Goal: Transaction & Acquisition: Book appointment/travel/reservation

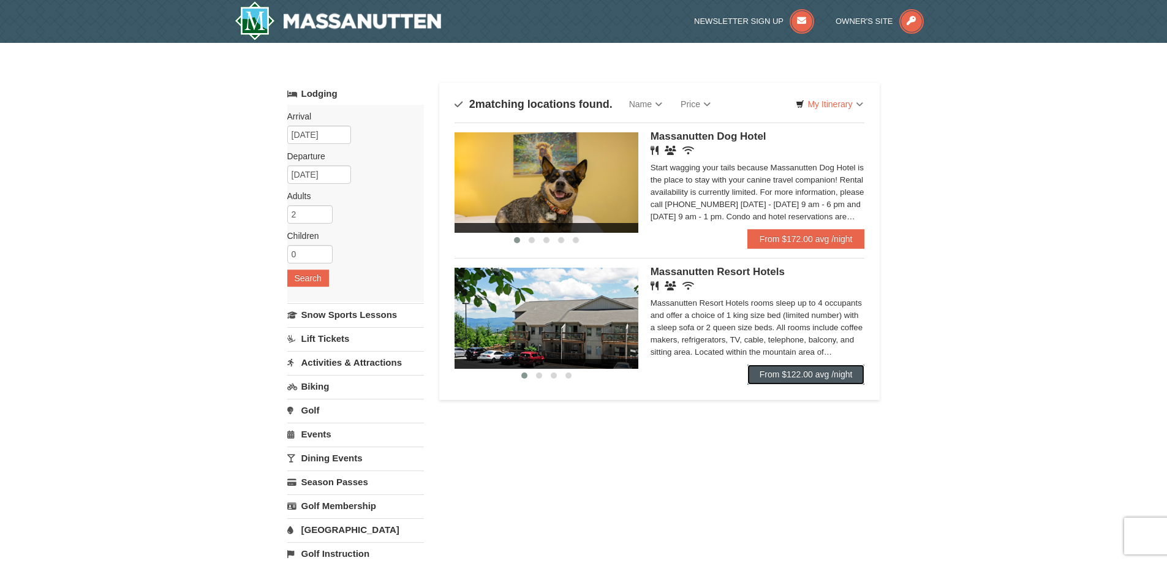
click at [812, 371] on link "From $122.00 avg /night" at bounding box center [806, 374] width 118 height 20
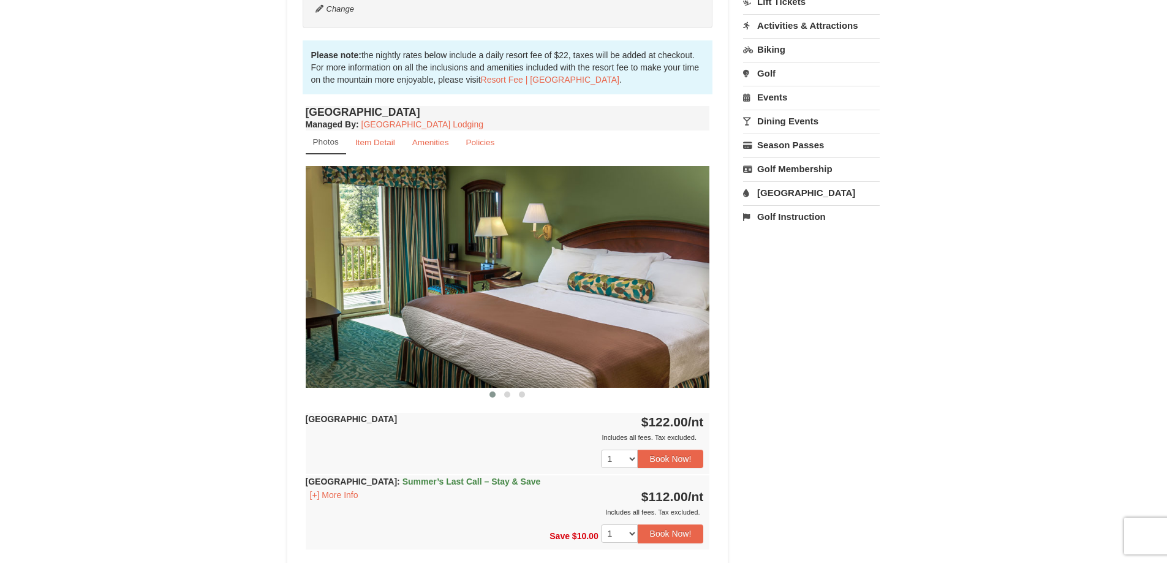
scroll to position [367, 0]
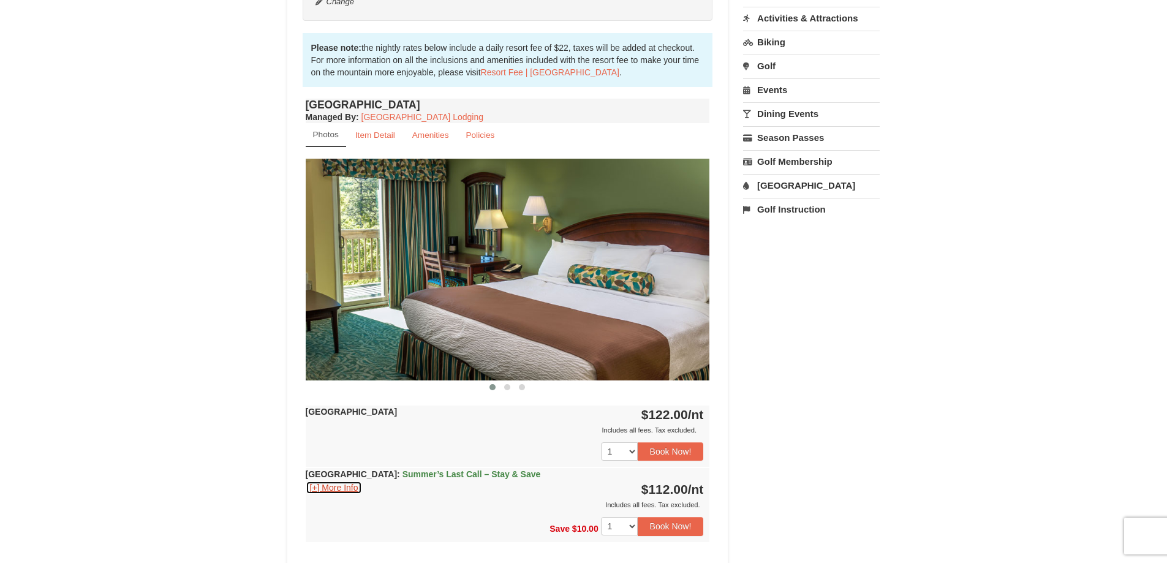
click at [333, 485] on button "[+] More Info" at bounding box center [334, 487] width 57 height 13
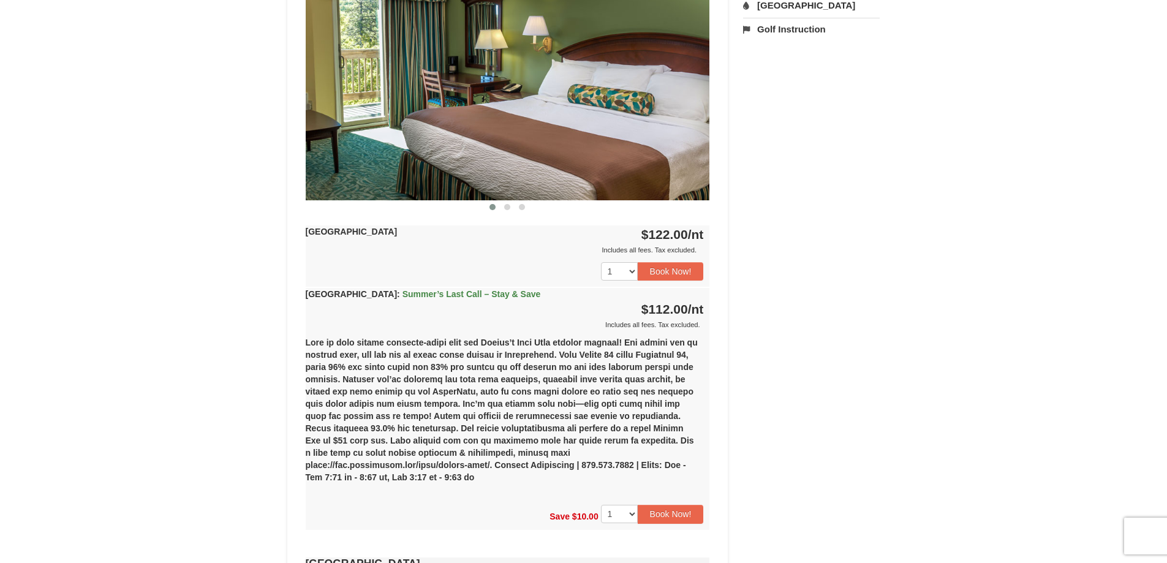
scroll to position [551, 0]
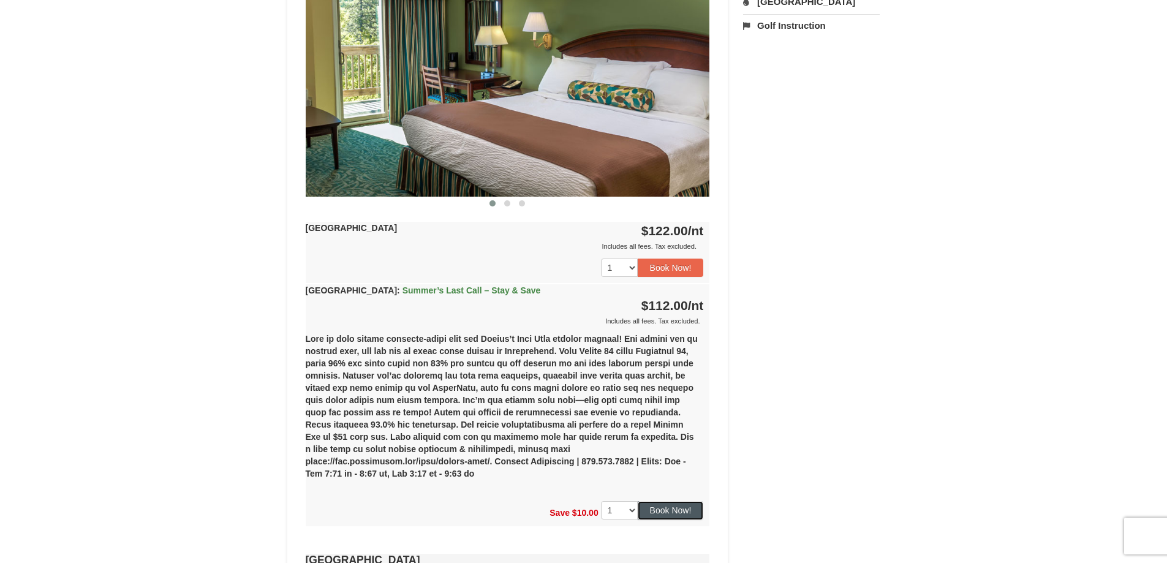
click at [674, 501] on button "Book Now!" at bounding box center [671, 510] width 66 height 18
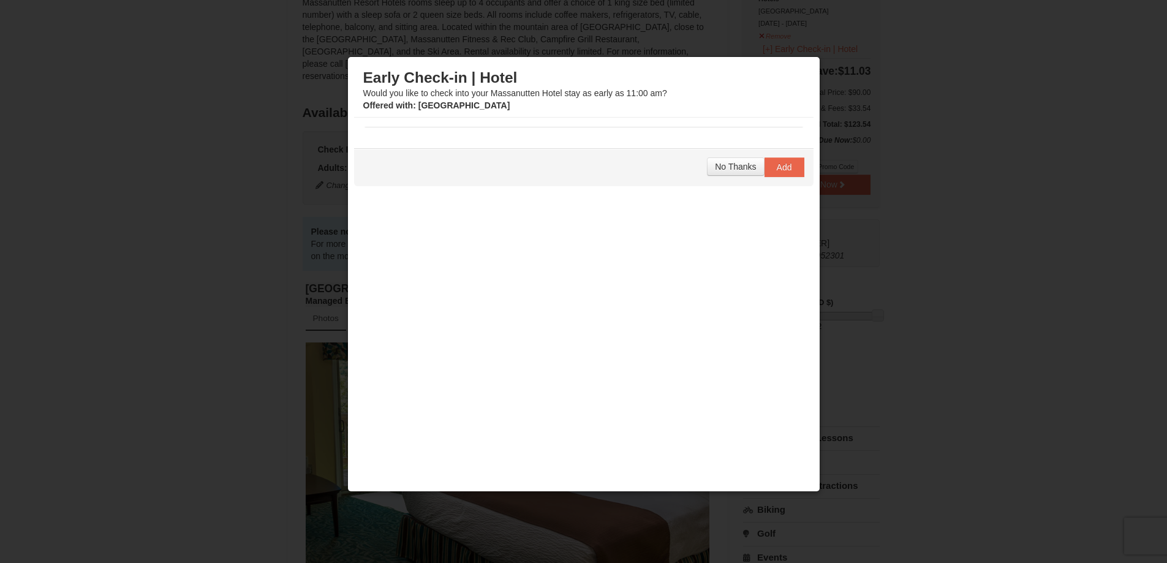
scroll to position [429, 0]
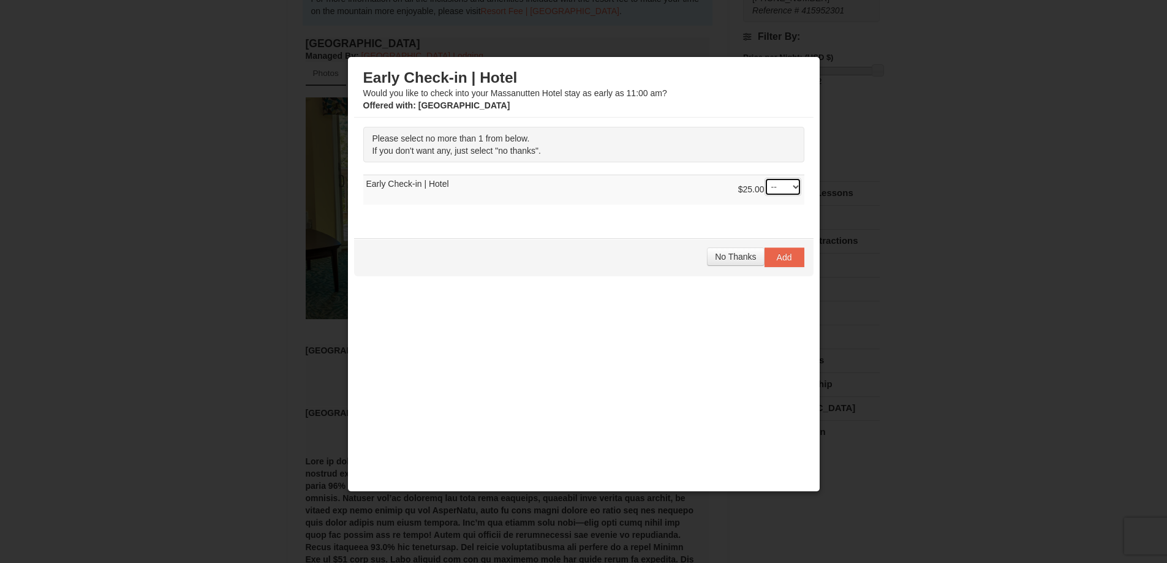
click at [782, 187] on select "-- 01" at bounding box center [782, 187] width 37 height 18
select select "1"
click at [764, 178] on select "-- 01" at bounding box center [782, 187] width 37 height 18
drag, startPoint x: 772, startPoint y: 259, endPoint x: 547, endPoint y: 252, distance: 224.9
click at [777, 258] on span "Add" at bounding box center [784, 257] width 15 height 10
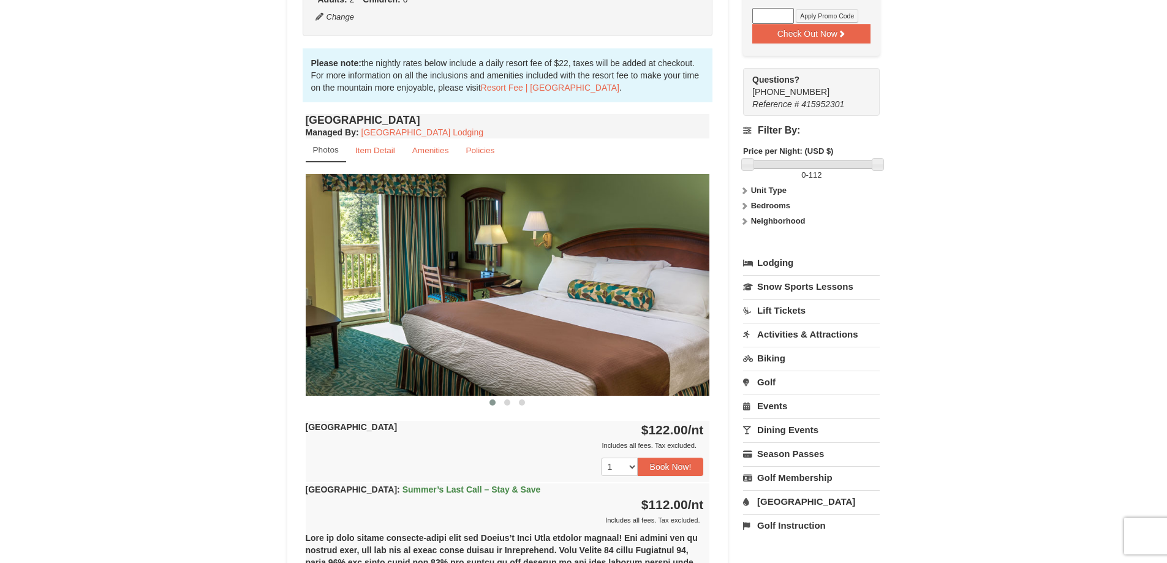
scroll to position [306, 0]
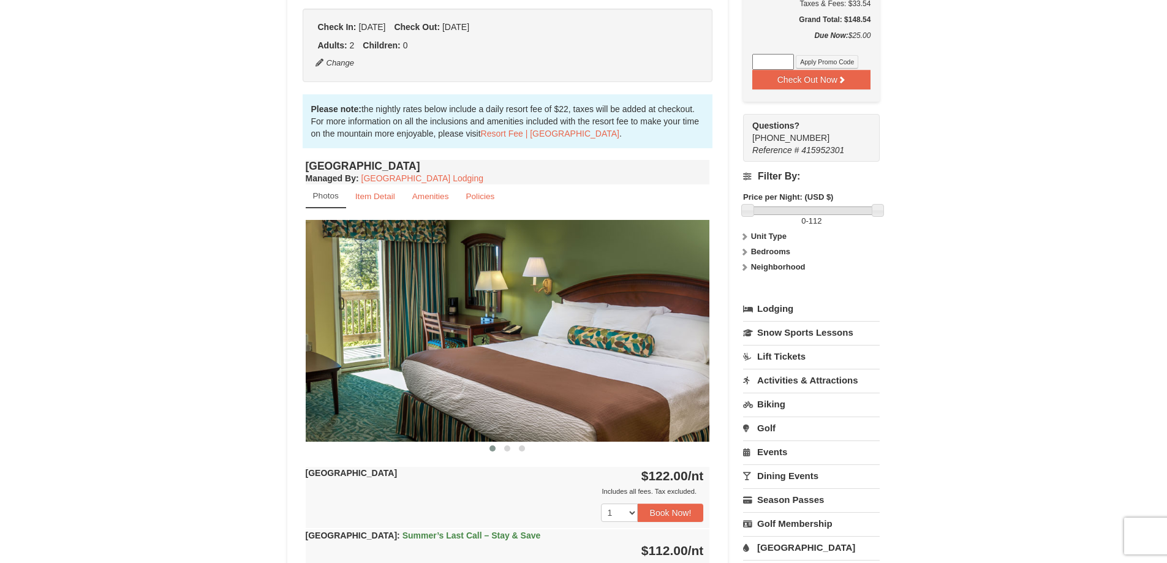
click at [783, 381] on link "Activities & Attractions" at bounding box center [811, 380] width 137 height 23
click at [761, 462] on button "Search" at bounding box center [764, 457] width 42 height 17
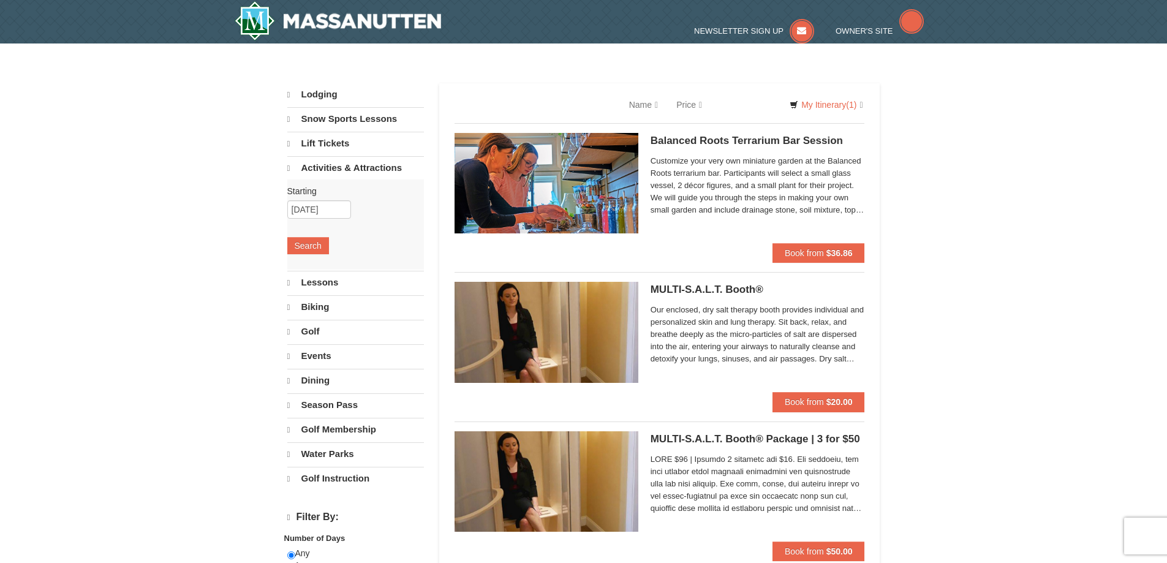
select select "9"
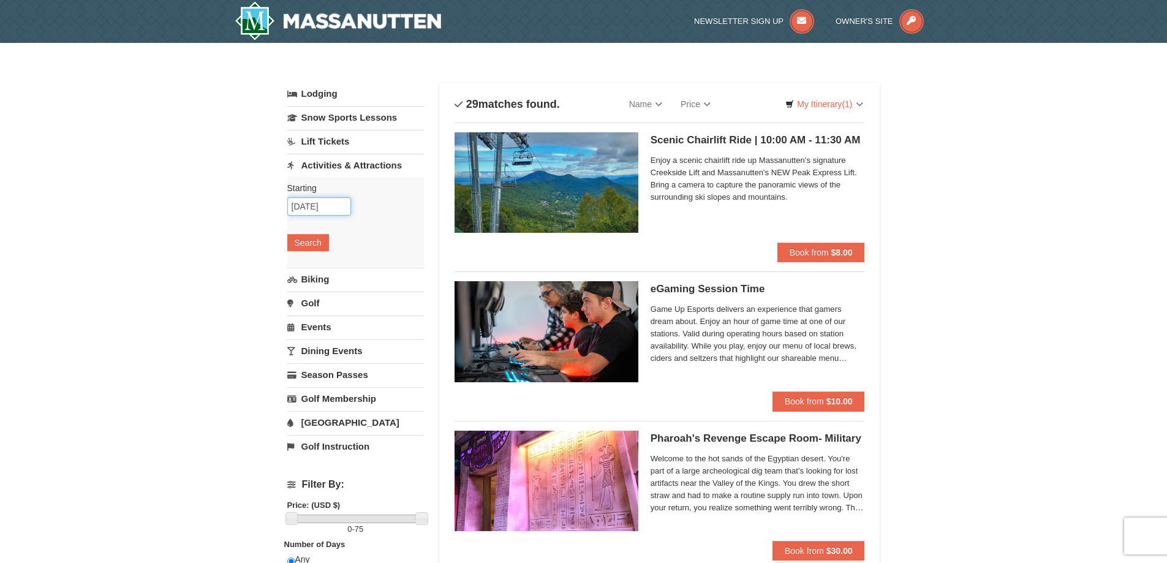
click at [311, 206] on input "[DATE]" at bounding box center [319, 206] width 64 height 18
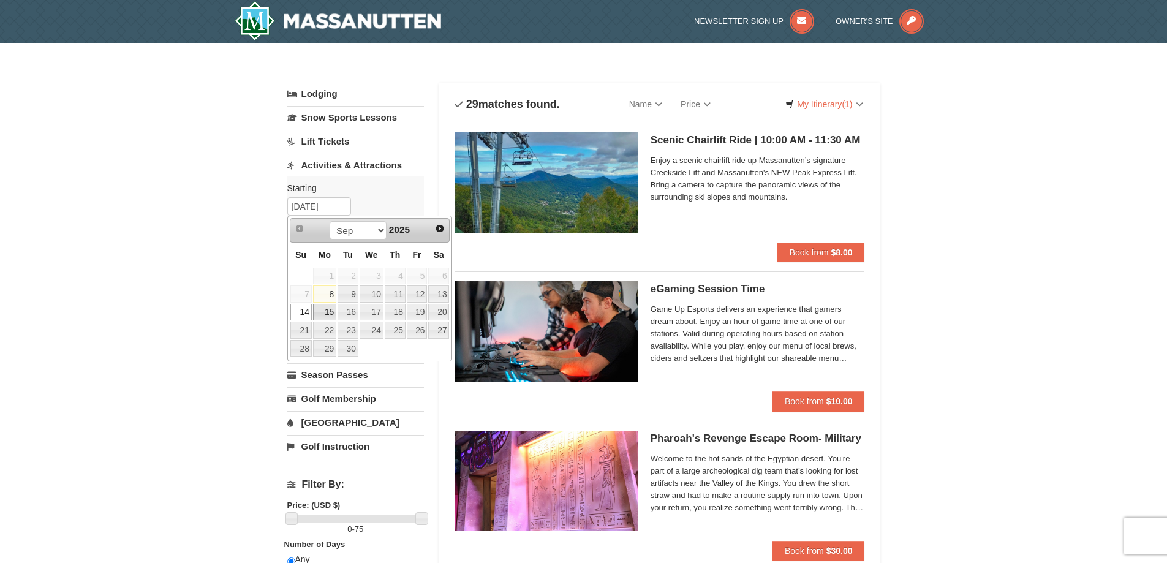
click at [326, 312] on link "15" at bounding box center [324, 312] width 23 height 17
type input "[DATE]"
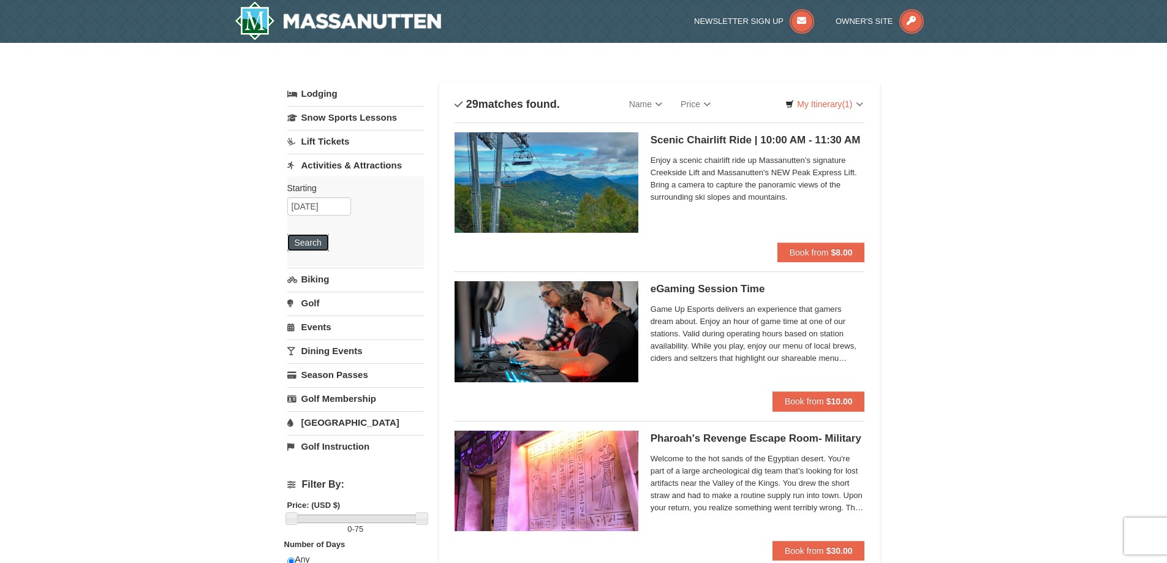
click at [307, 243] on button "Search" at bounding box center [308, 242] width 42 height 17
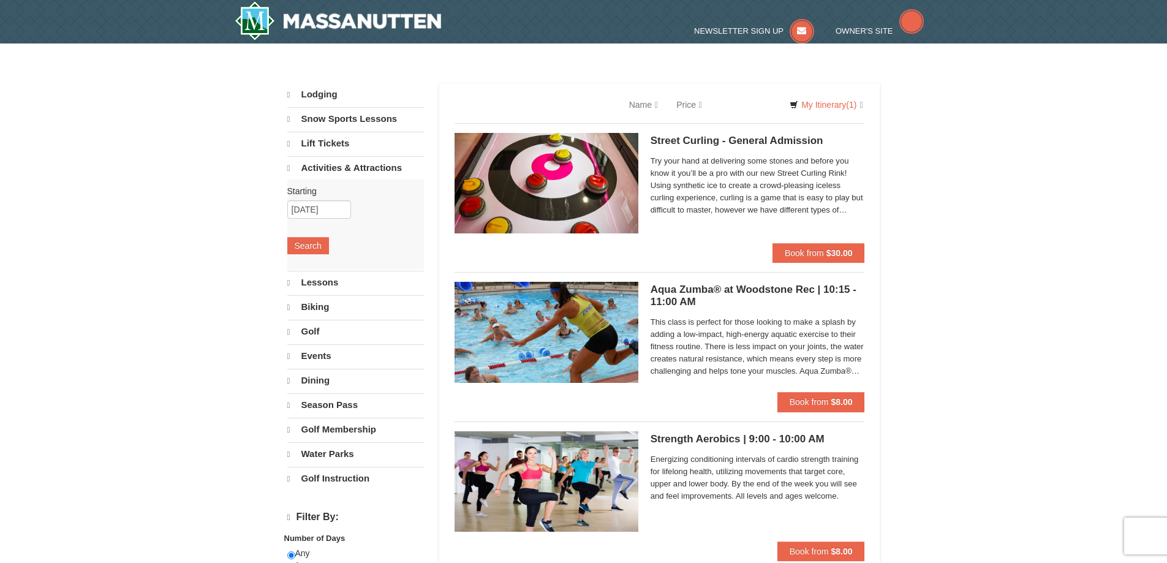
select select "9"
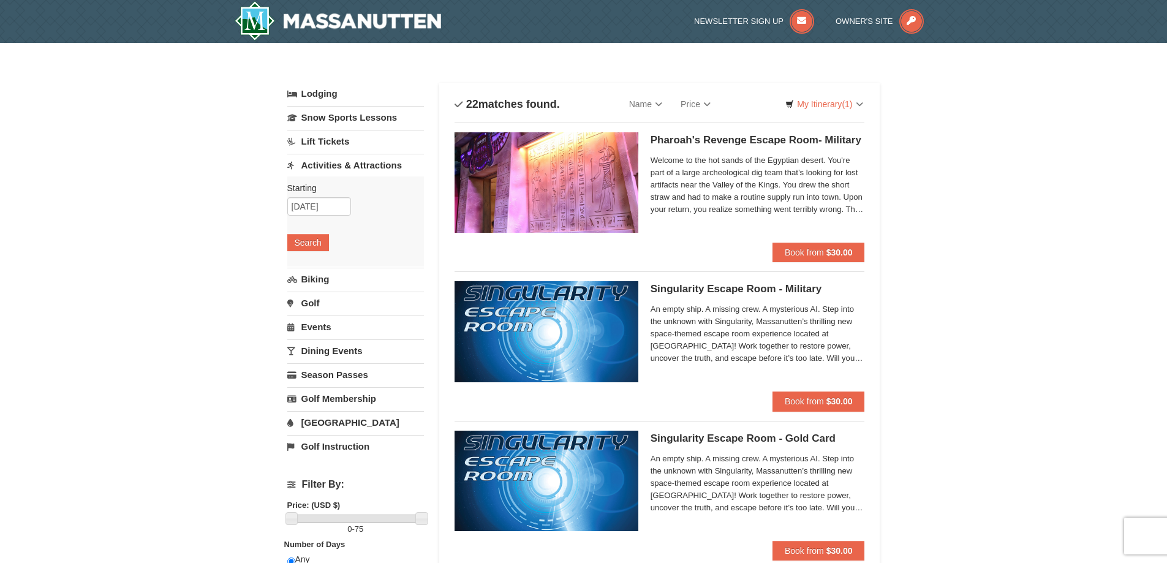
click at [311, 279] on link "Biking" at bounding box center [355, 279] width 137 height 23
click at [310, 272] on button "Search" at bounding box center [308, 266] width 42 height 17
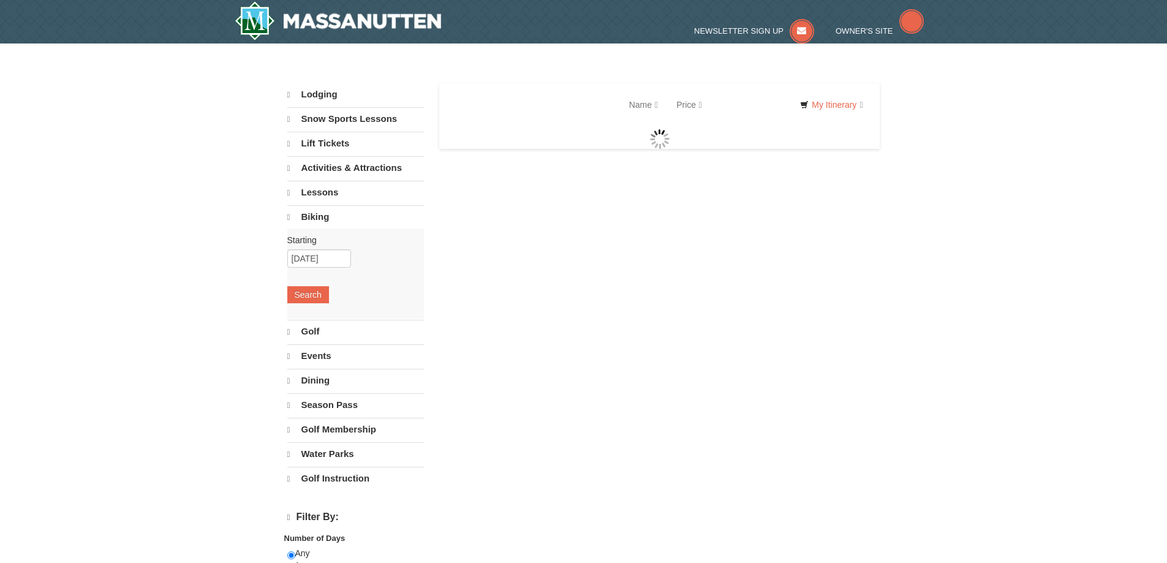
select select "9"
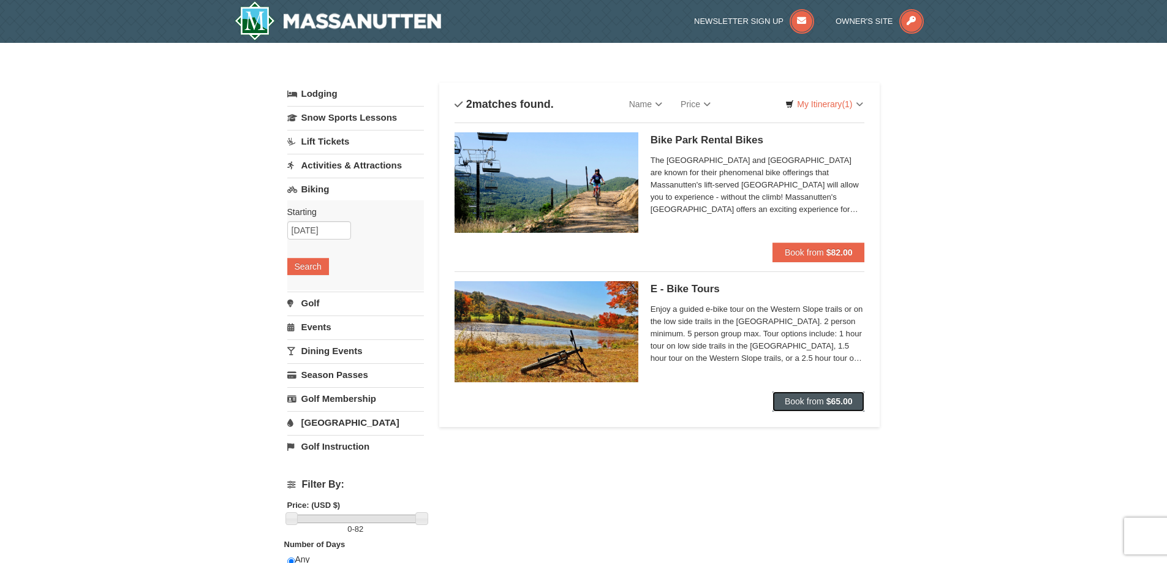
click at [805, 402] on span "Book from" at bounding box center [804, 401] width 39 height 10
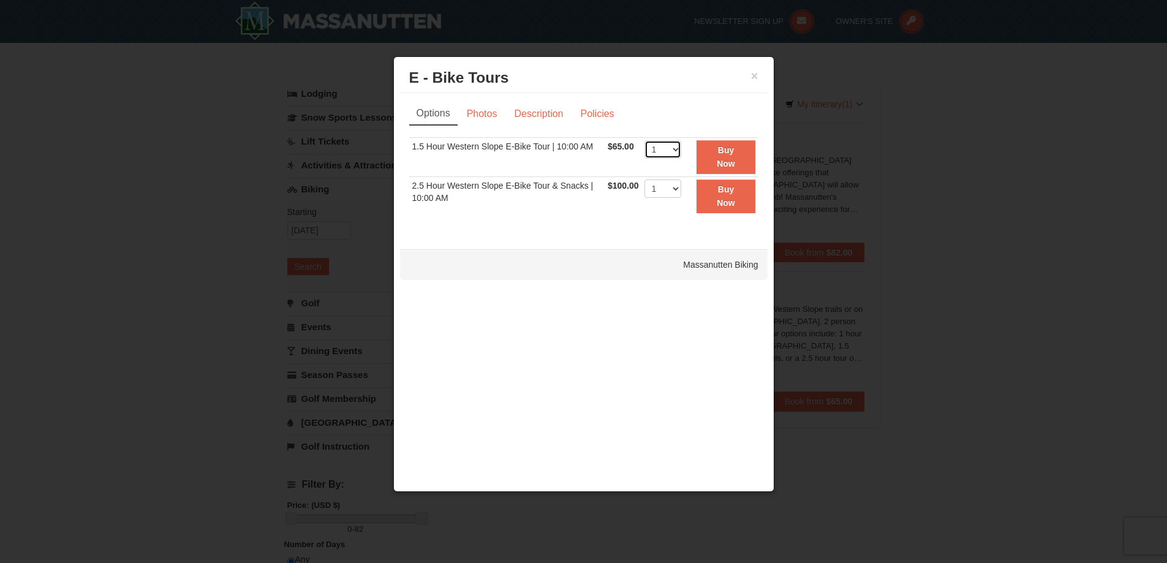
click at [670, 149] on select "1 2 3 4 5 6 7 8 9 10" at bounding box center [662, 149] width 37 height 18
select select "2"
click at [644, 140] on select "1 2 3 4 5 6 7 8 9 10" at bounding box center [662, 149] width 37 height 18
click at [729, 156] on button "Buy Now" at bounding box center [725, 157] width 58 height 34
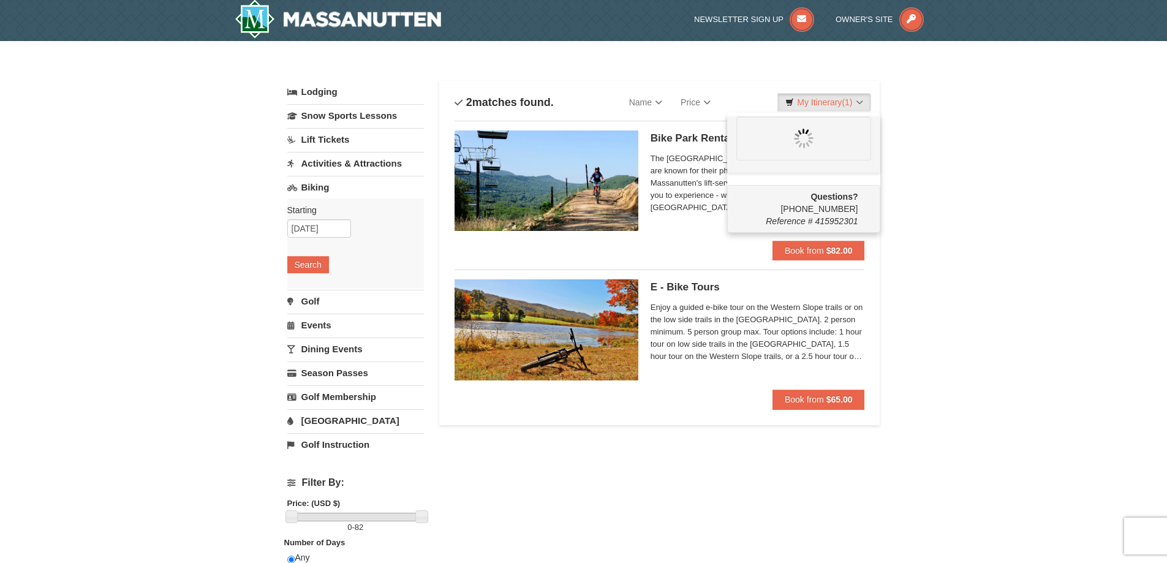
scroll to position [4, 0]
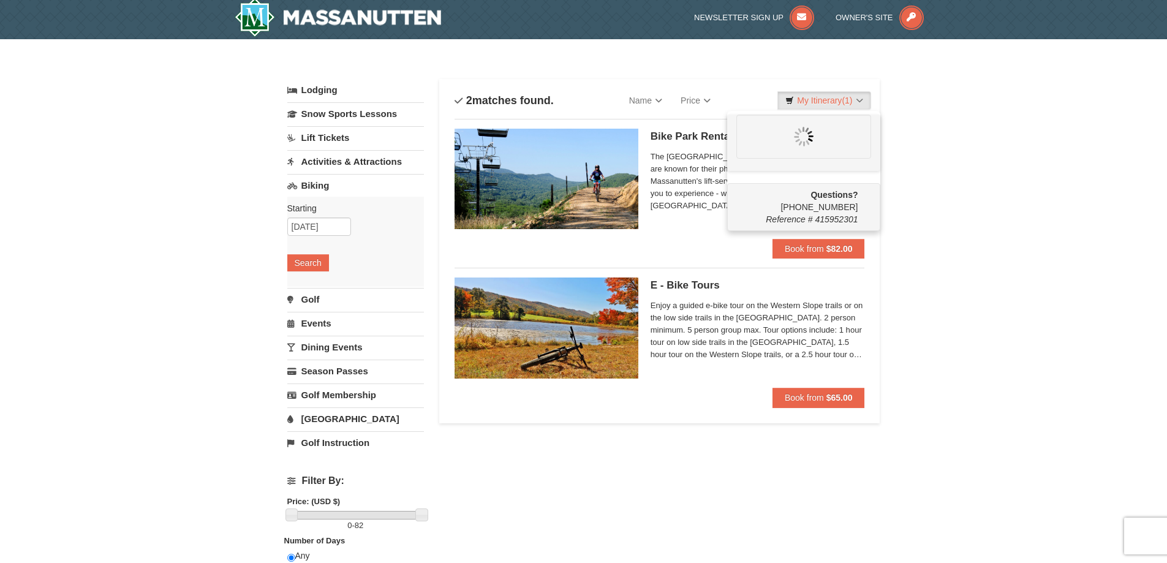
click at [343, 354] on link "Dining Events" at bounding box center [355, 347] width 137 height 23
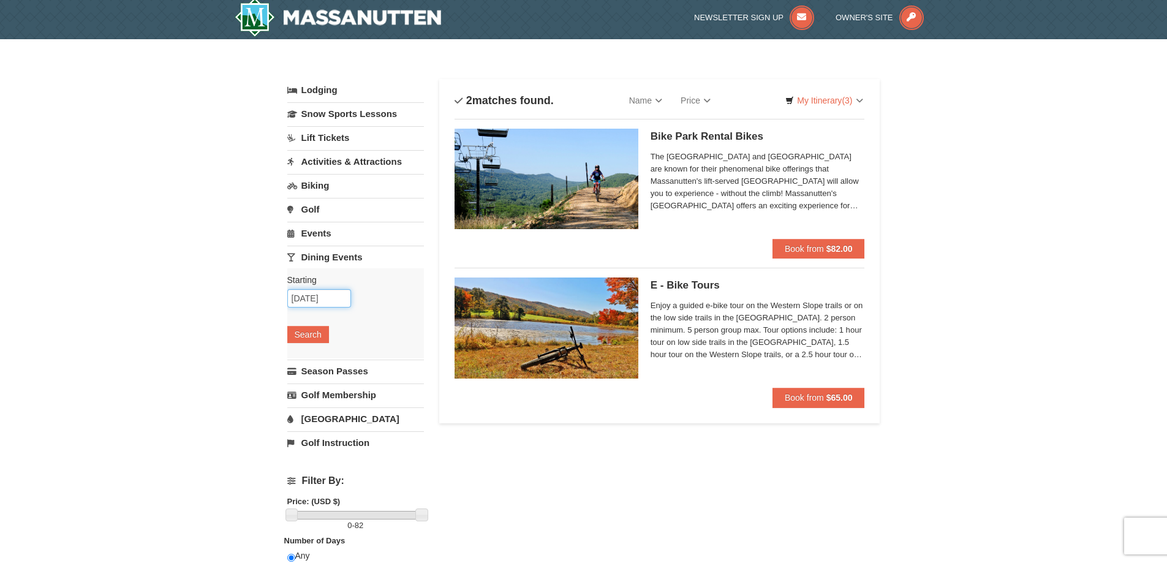
click at [310, 299] on input "[DATE]" at bounding box center [319, 298] width 64 height 18
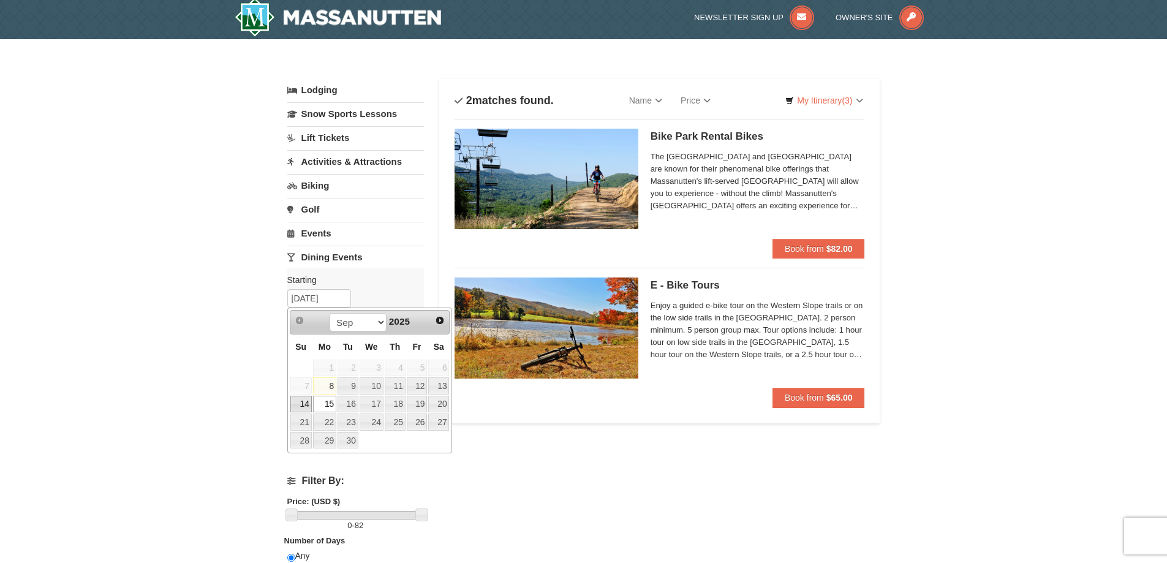
click at [296, 399] on link "14" at bounding box center [300, 404] width 21 height 17
type input "[DATE]"
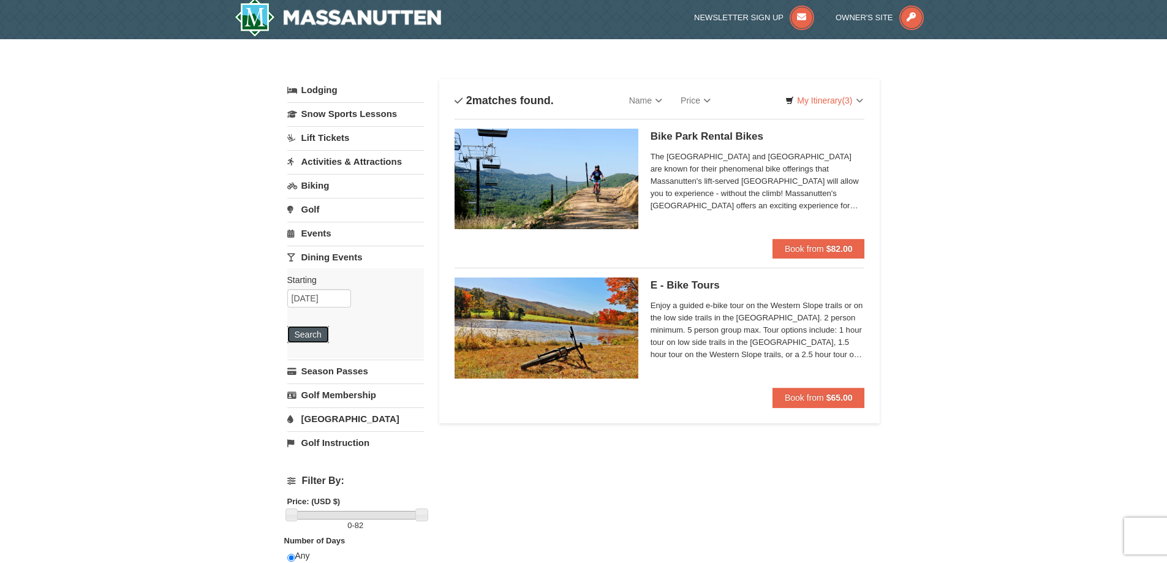
click at [304, 331] on button "Search" at bounding box center [308, 334] width 42 height 17
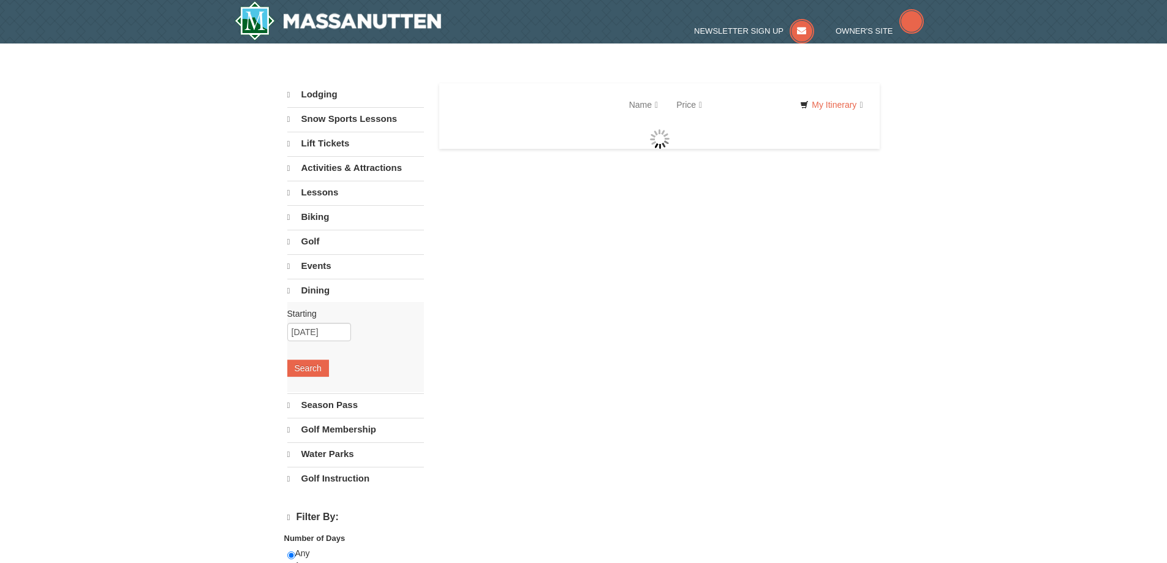
select select "9"
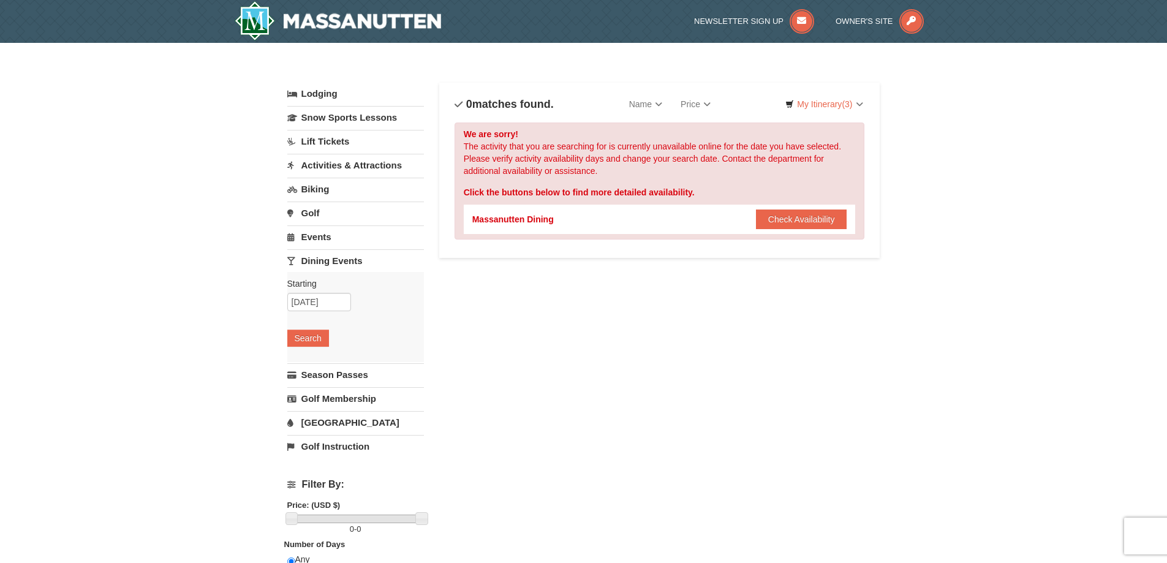
click at [334, 167] on link "Activities & Attractions" at bounding box center [355, 165] width 137 height 23
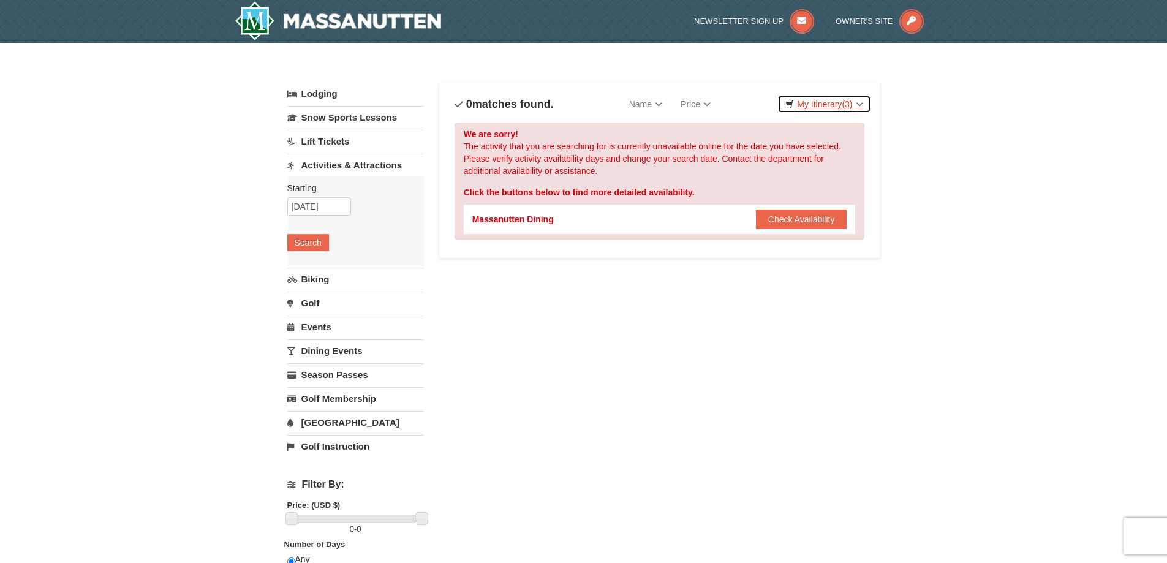
click at [820, 99] on link "My Itinerary (3)" at bounding box center [823, 104] width 93 height 18
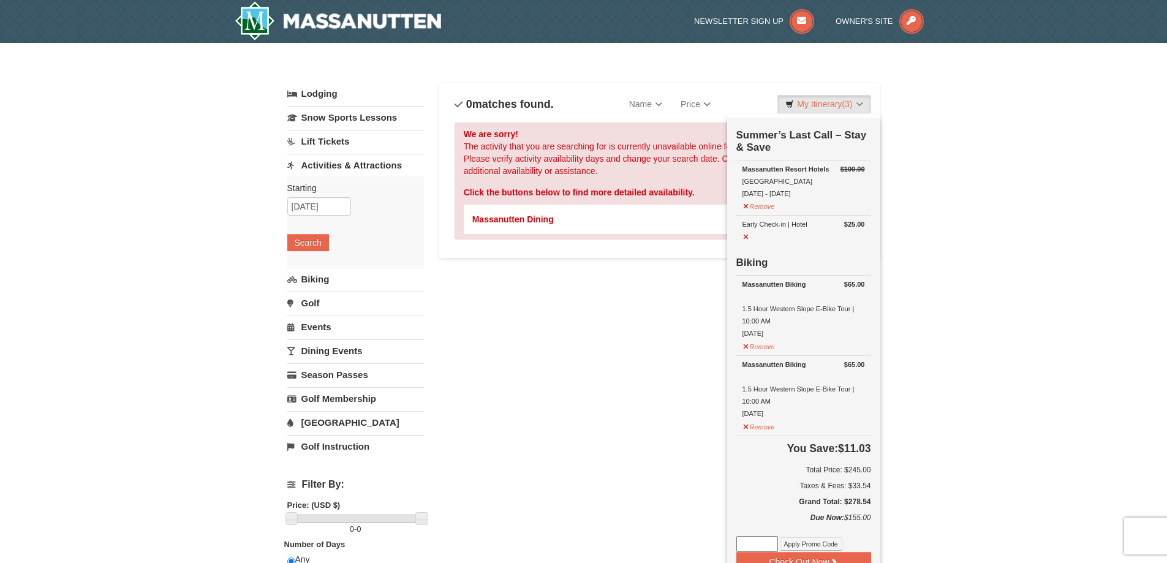
click at [651, 396] on div "Lodging Arrival Please format dates MM/DD/YYYY Please format dates MM/DD/YYYY 0…" at bounding box center [583, 398] width 593 height 630
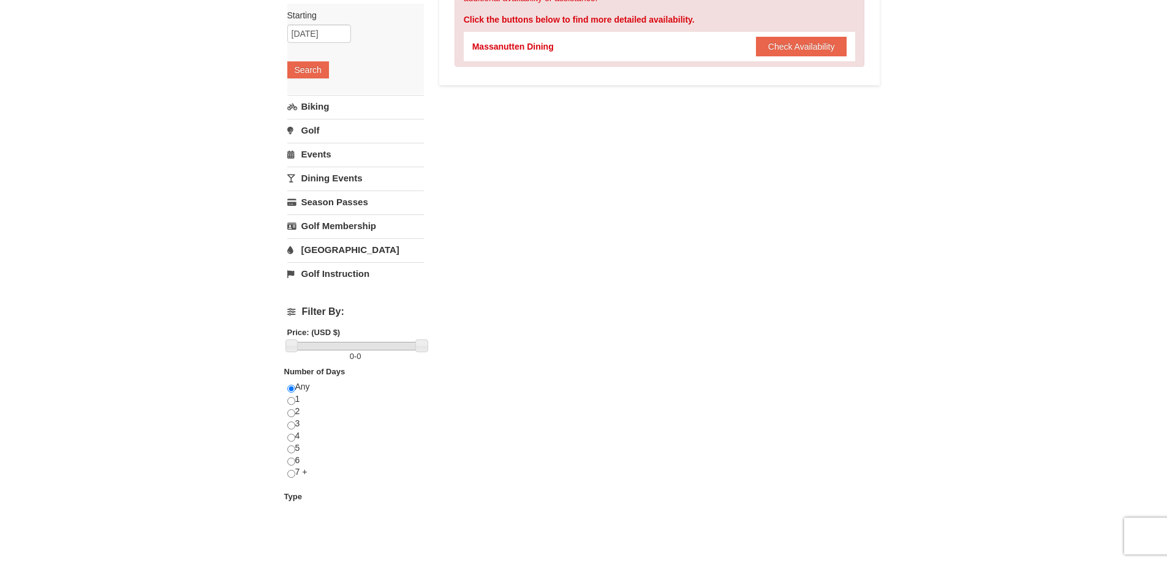
scroll to position [61, 0]
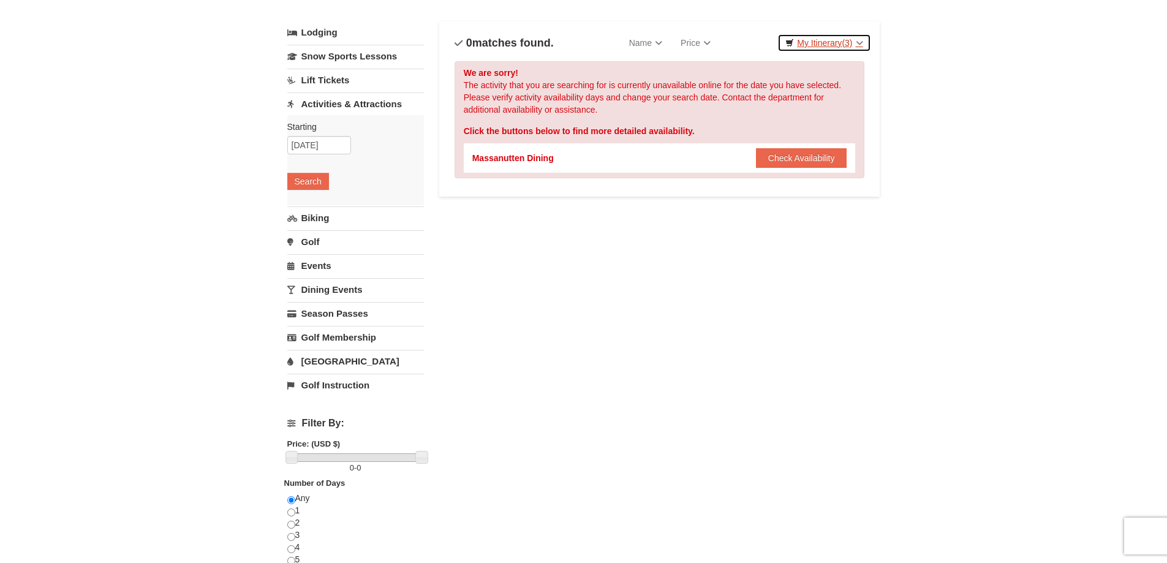
click at [810, 43] on link "My Itinerary (3)" at bounding box center [823, 43] width 93 height 18
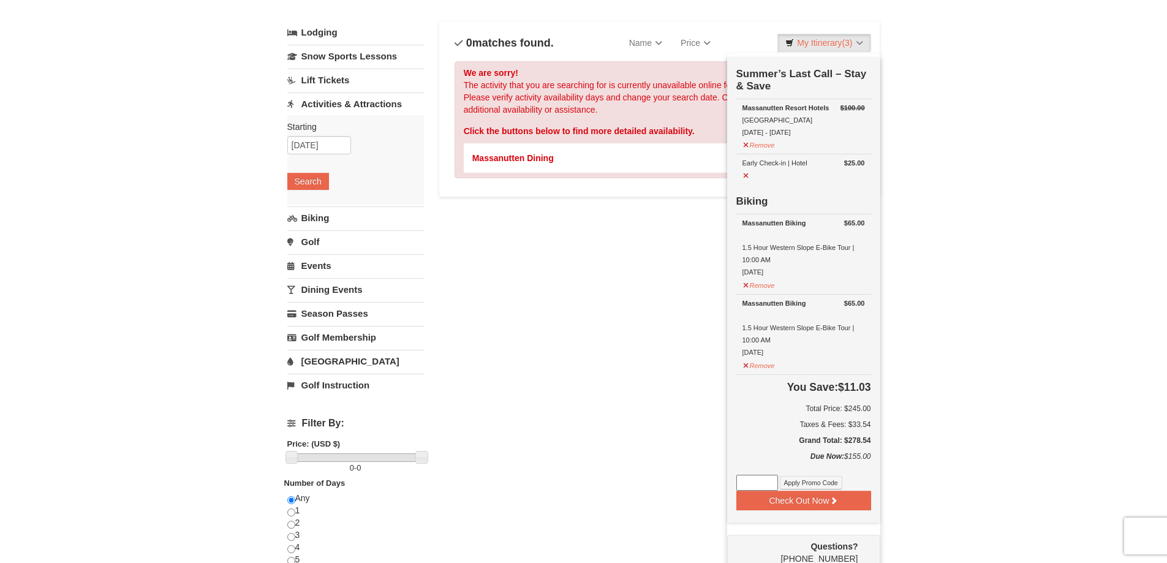
click at [763, 485] on input at bounding box center [757, 483] width 42 height 16
type input "wheeldeal50"
click at [793, 487] on button "Apply Promo Code" at bounding box center [811, 482] width 62 height 13
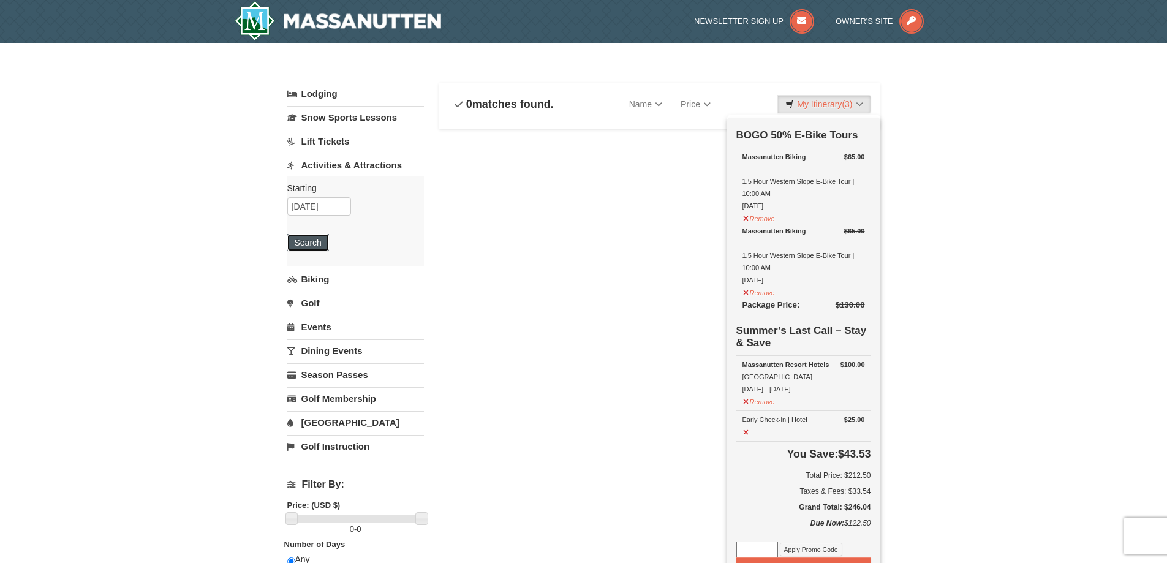
click at [326, 241] on button "Search" at bounding box center [308, 242] width 42 height 17
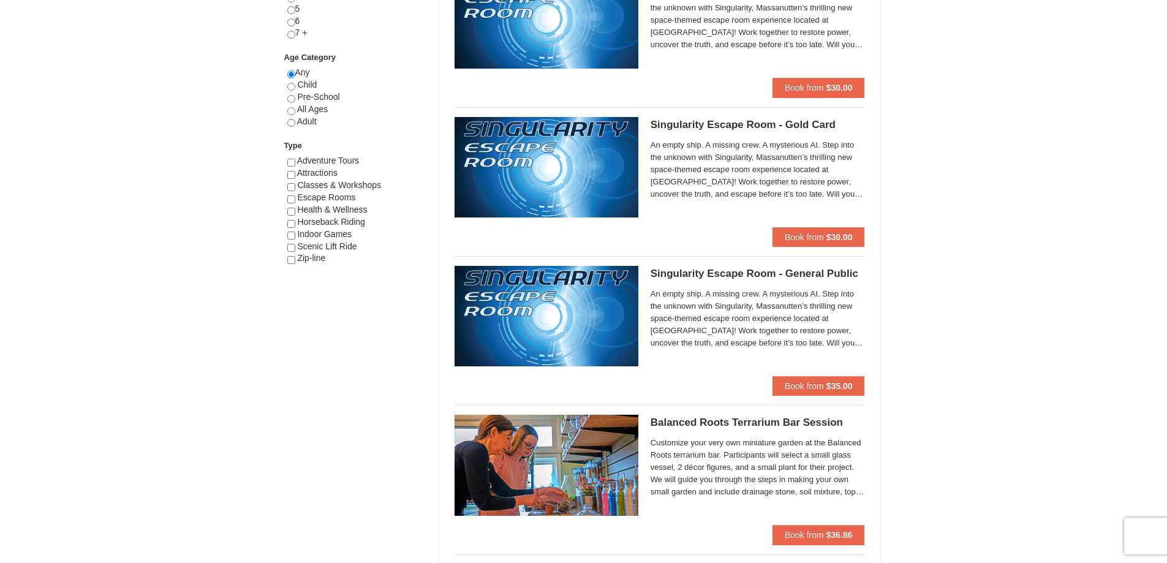
scroll to position [612, 0]
click at [835, 312] on span "An empty ship. A missing crew. A mysterious AI. Step into the unknown with Sing…" at bounding box center [757, 317] width 214 height 61
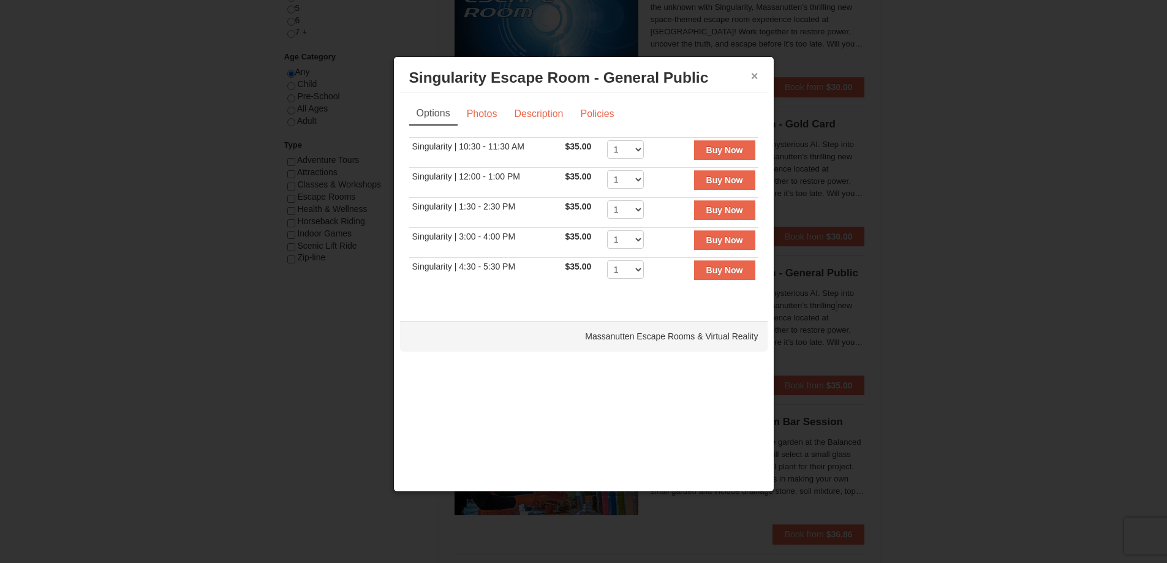
click at [755, 75] on button "×" at bounding box center [754, 76] width 7 height 12
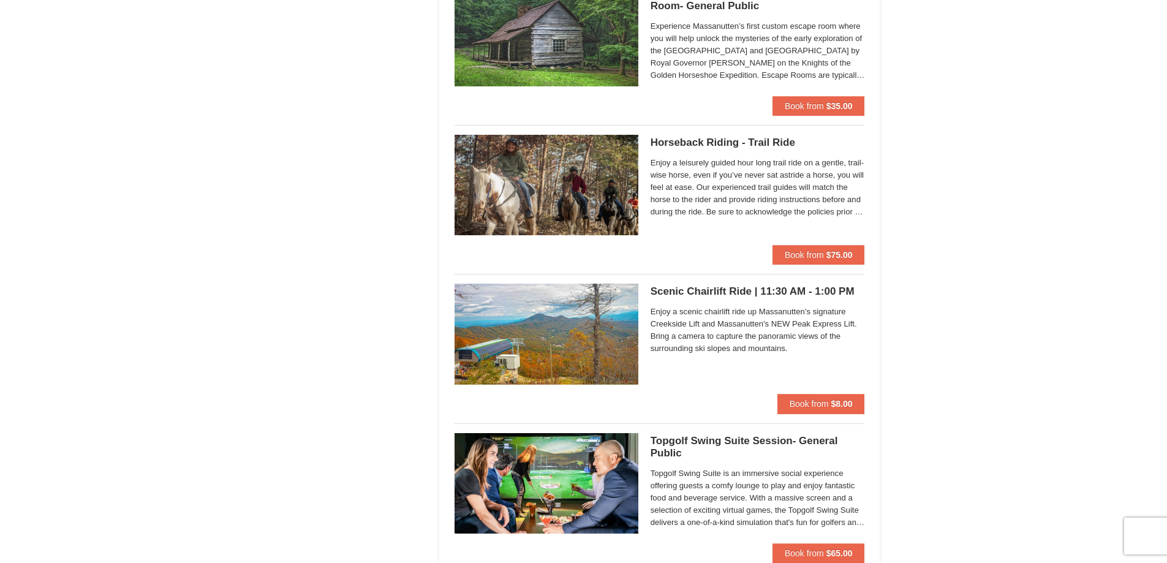
scroll to position [1592, 0]
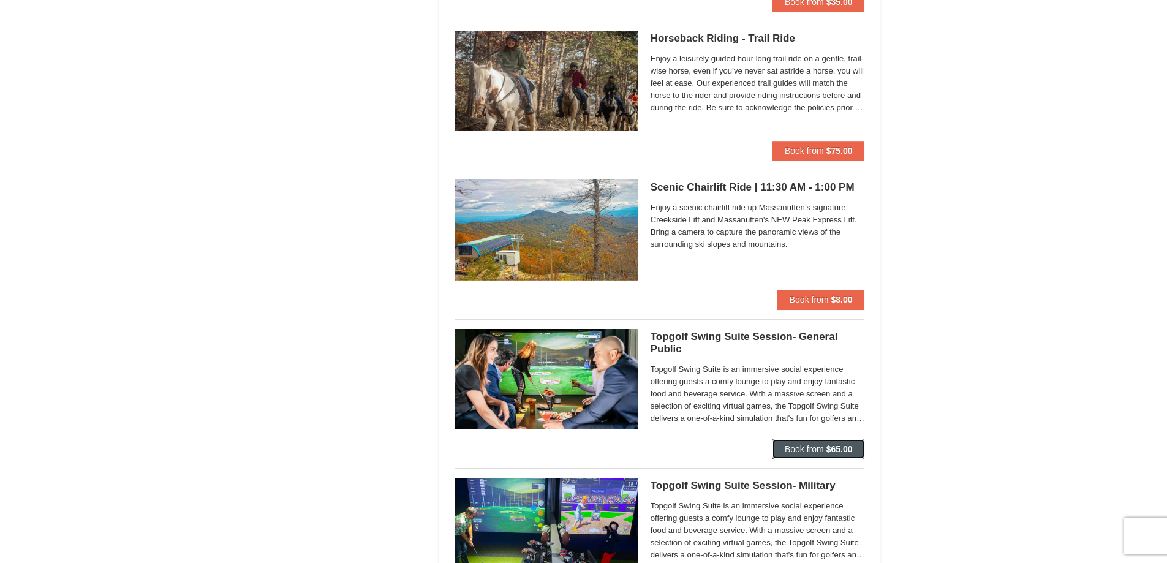
click at [823, 447] on span "Book from" at bounding box center [804, 449] width 39 height 10
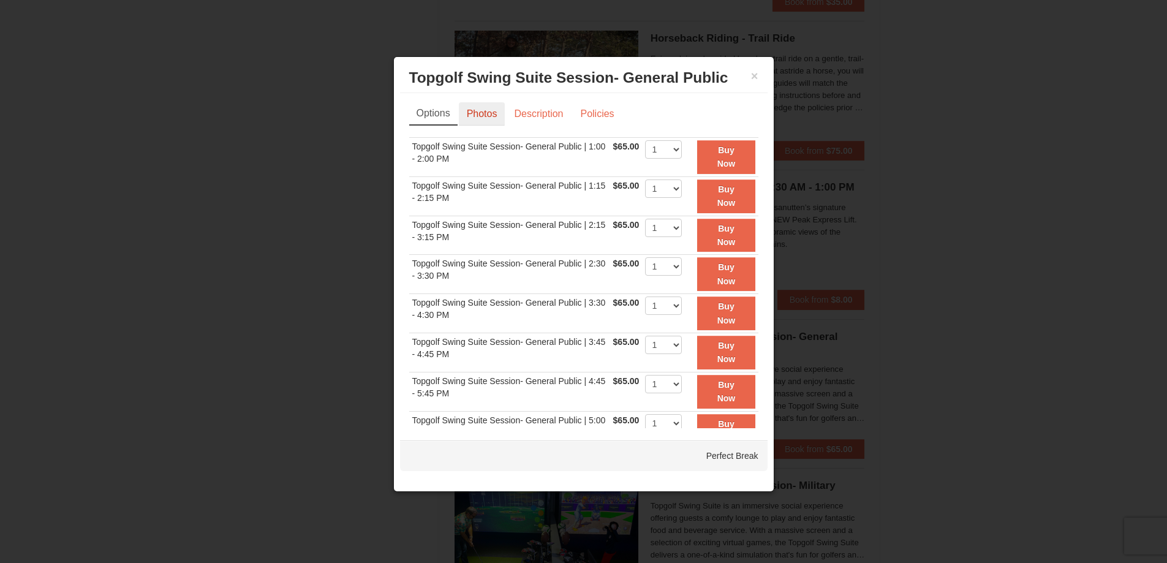
click at [488, 121] on link "Photos" at bounding box center [482, 113] width 47 height 23
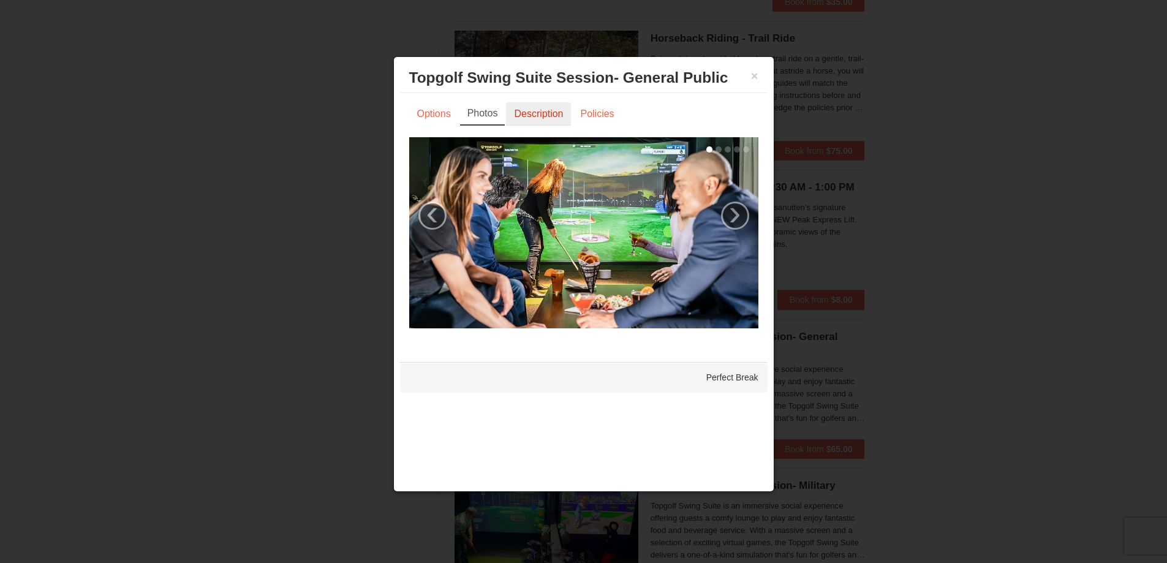
click at [530, 118] on link "Description" at bounding box center [538, 113] width 65 height 23
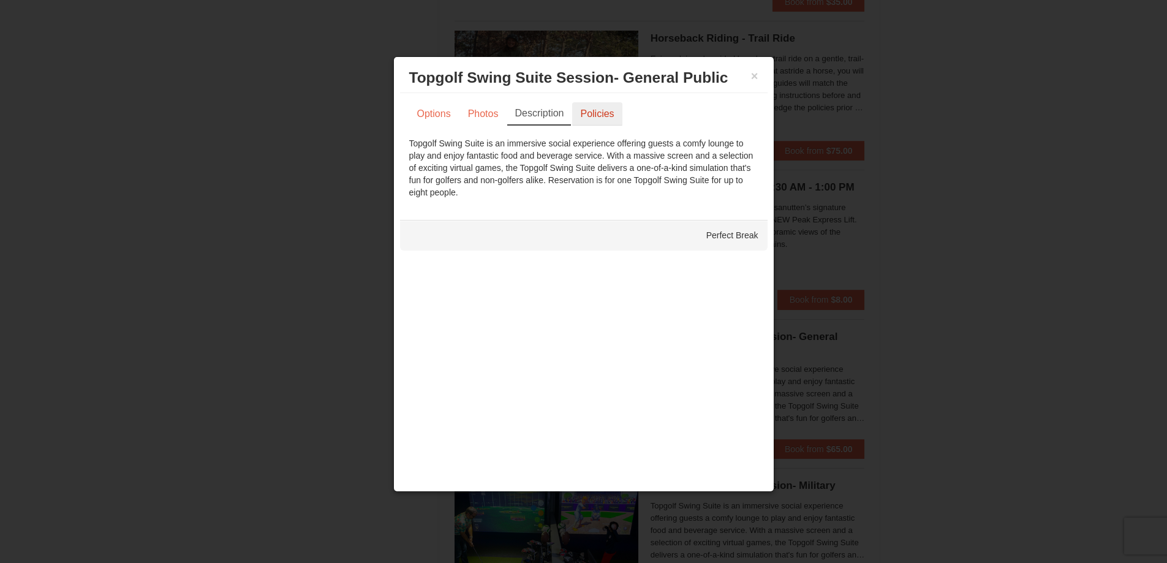
click at [599, 111] on link "Policies" at bounding box center [597, 113] width 50 height 23
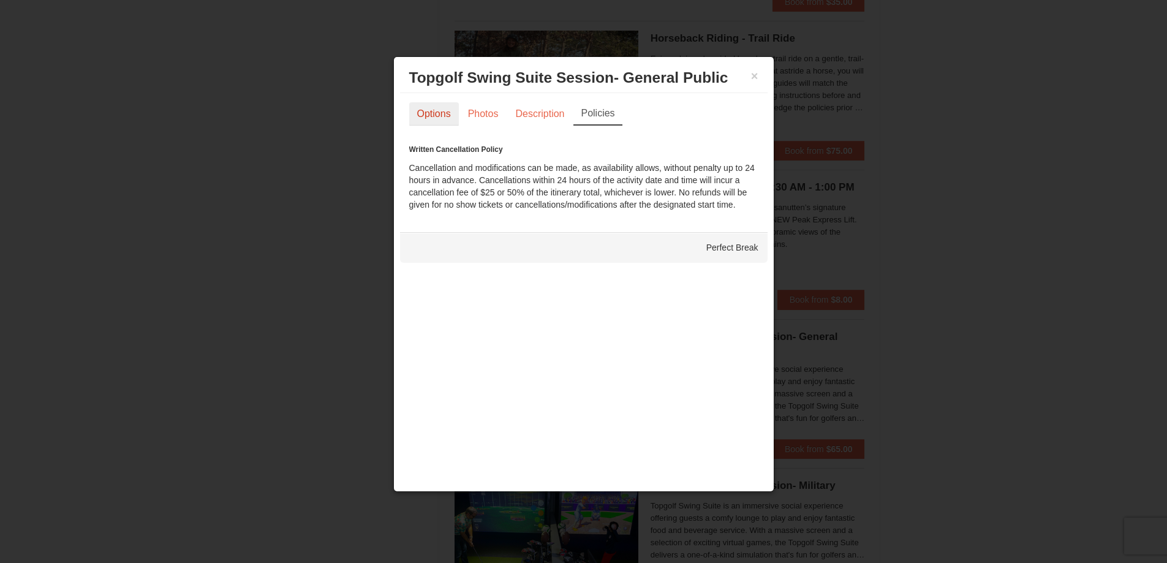
click at [439, 118] on link "Options" at bounding box center [434, 113] width 50 height 23
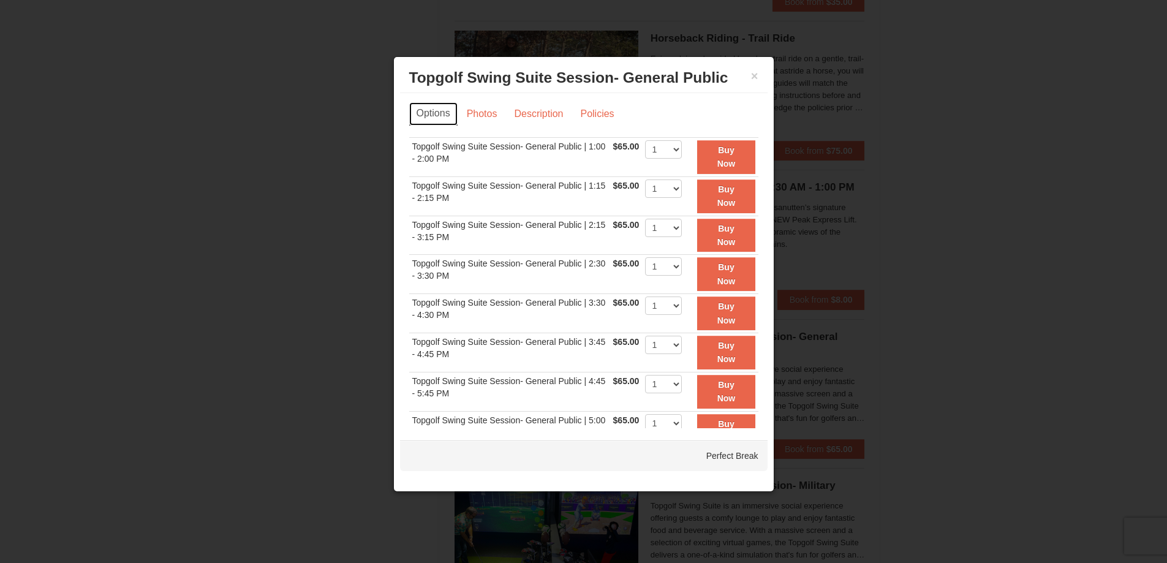
scroll to position [1409, 0]
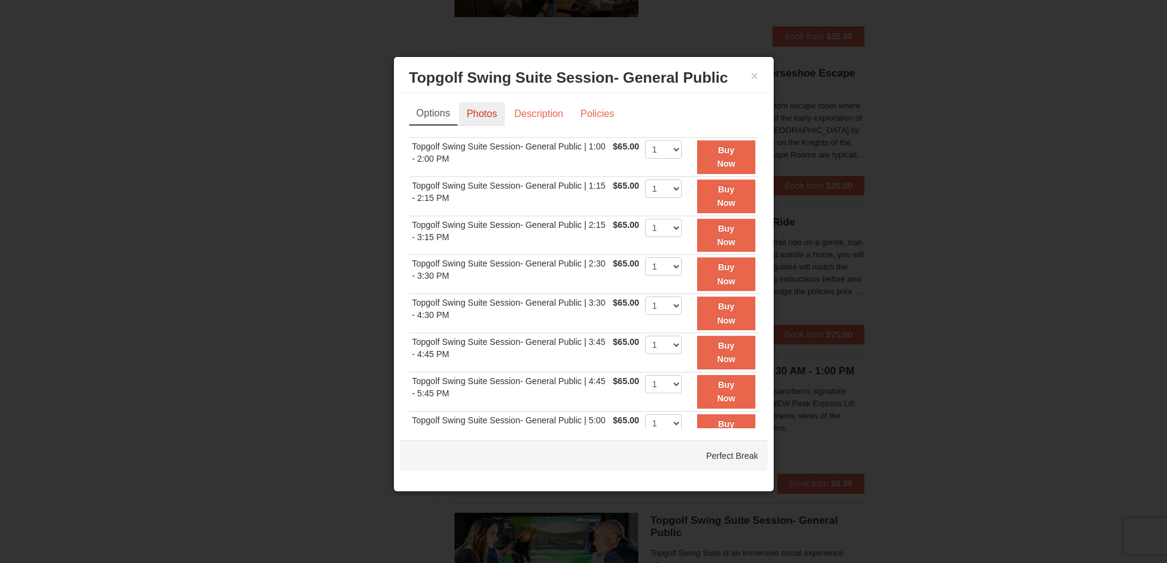
click at [491, 115] on link "Photos" at bounding box center [482, 113] width 47 height 23
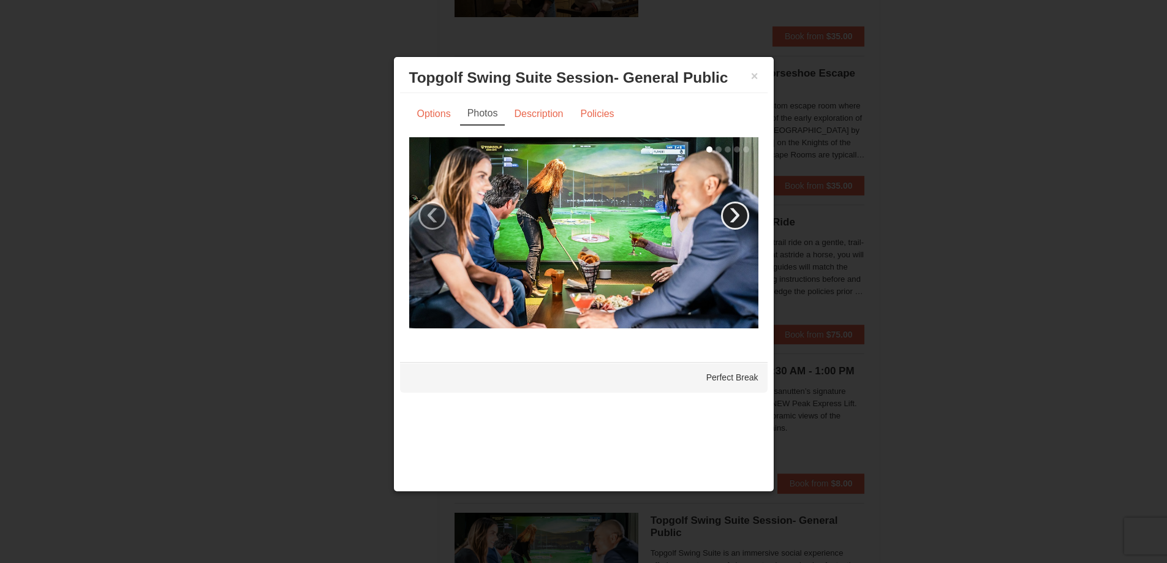
click at [740, 224] on link "›" at bounding box center [735, 215] width 28 height 28
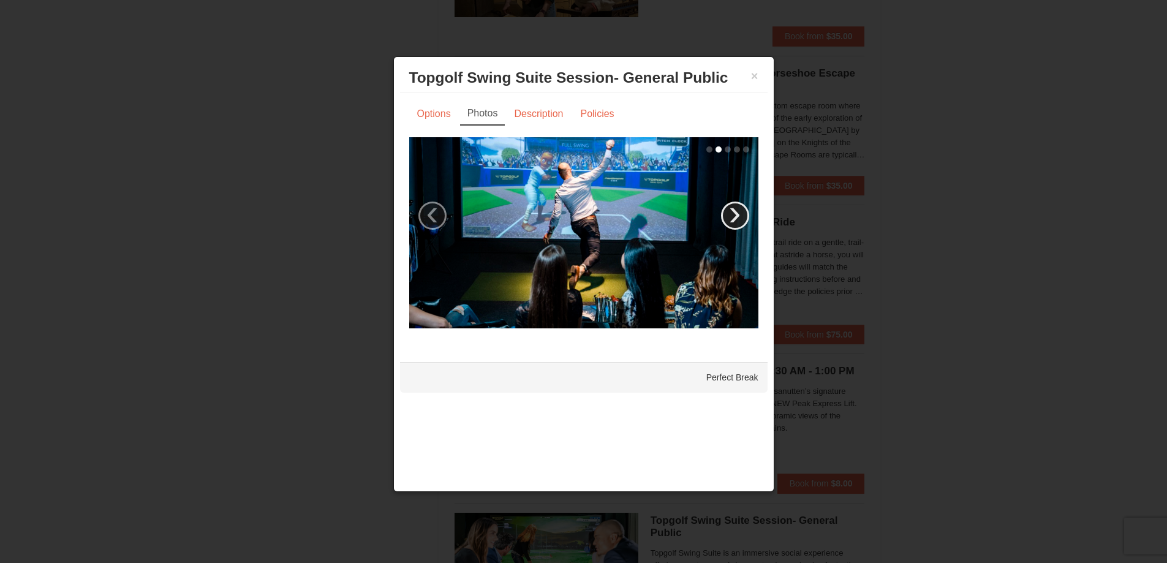
click at [739, 220] on link "›" at bounding box center [735, 215] width 28 height 28
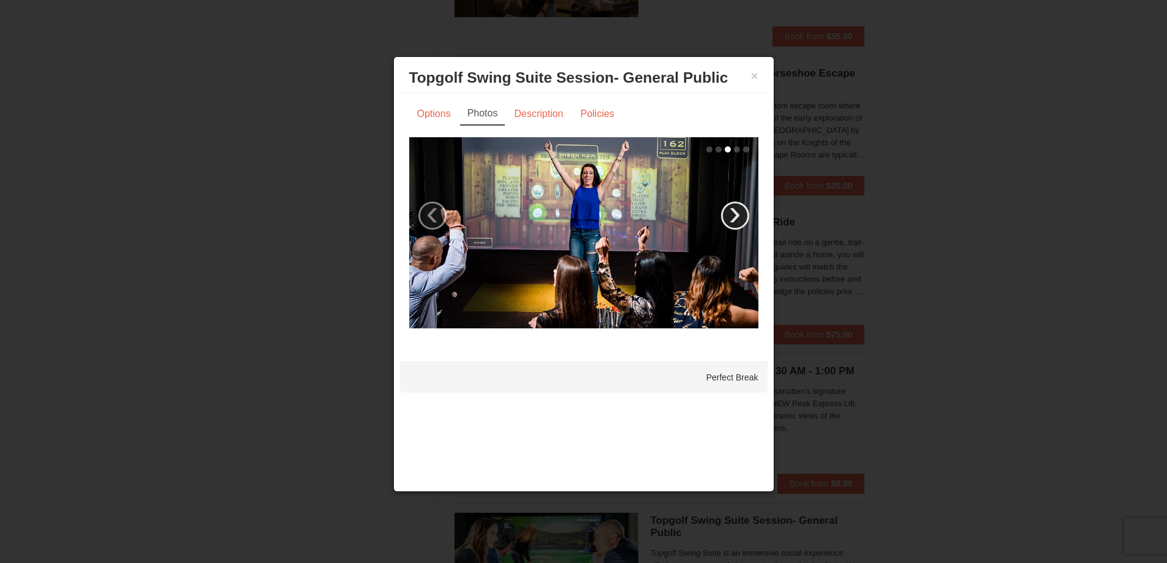
click at [740, 219] on link "›" at bounding box center [735, 215] width 28 height 28
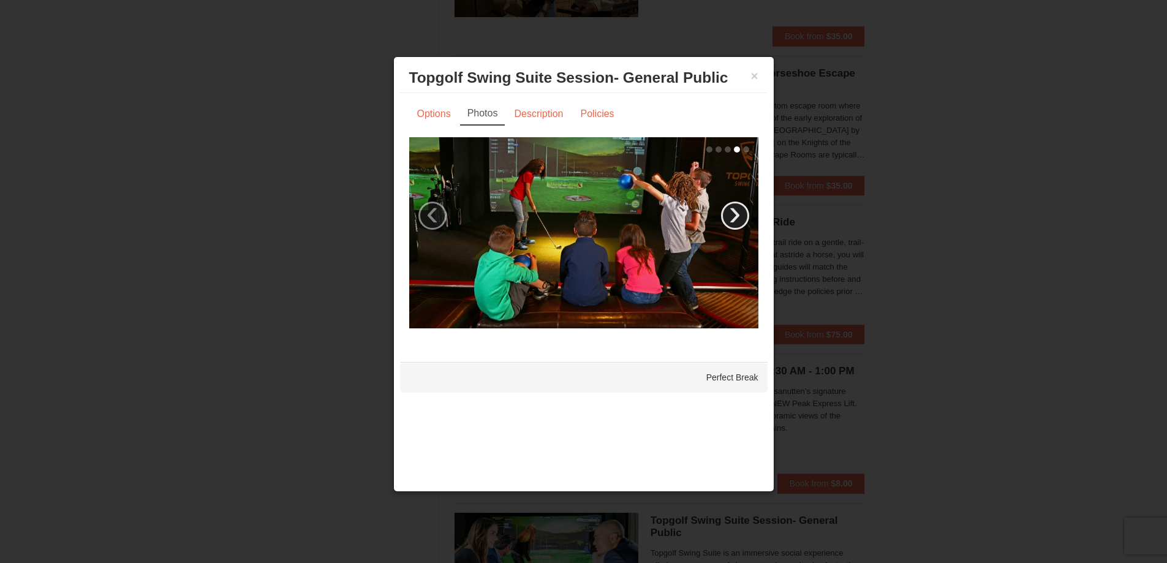
click at [740, 219] on link "›" at bounding box center [735, 215] width 28 height 28
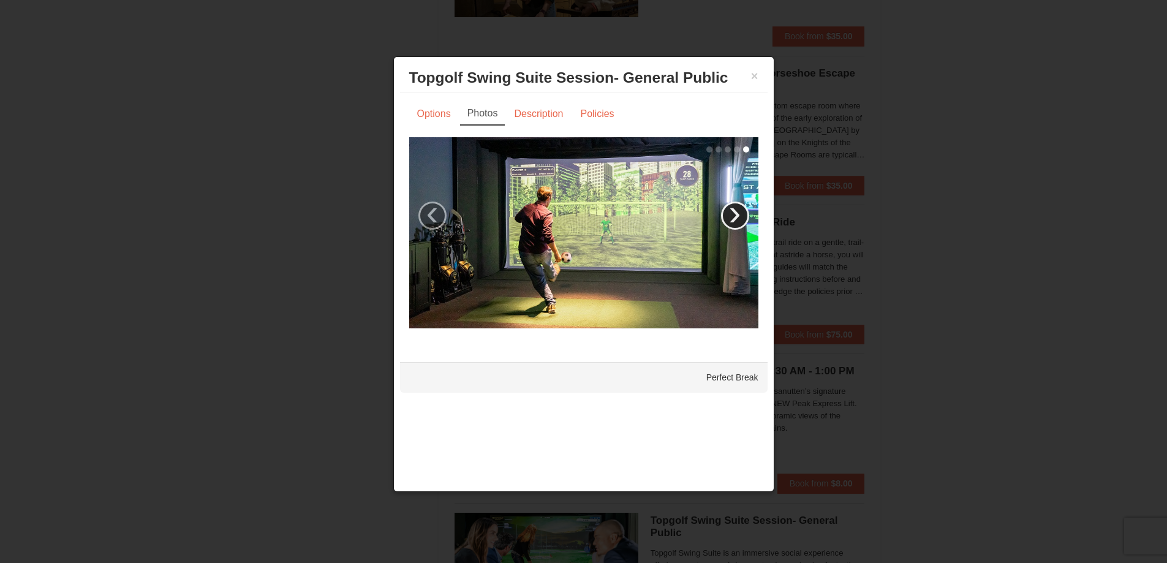
click at [740, 219] on link "›" at bounding box center [735, 215] width 28 height 28
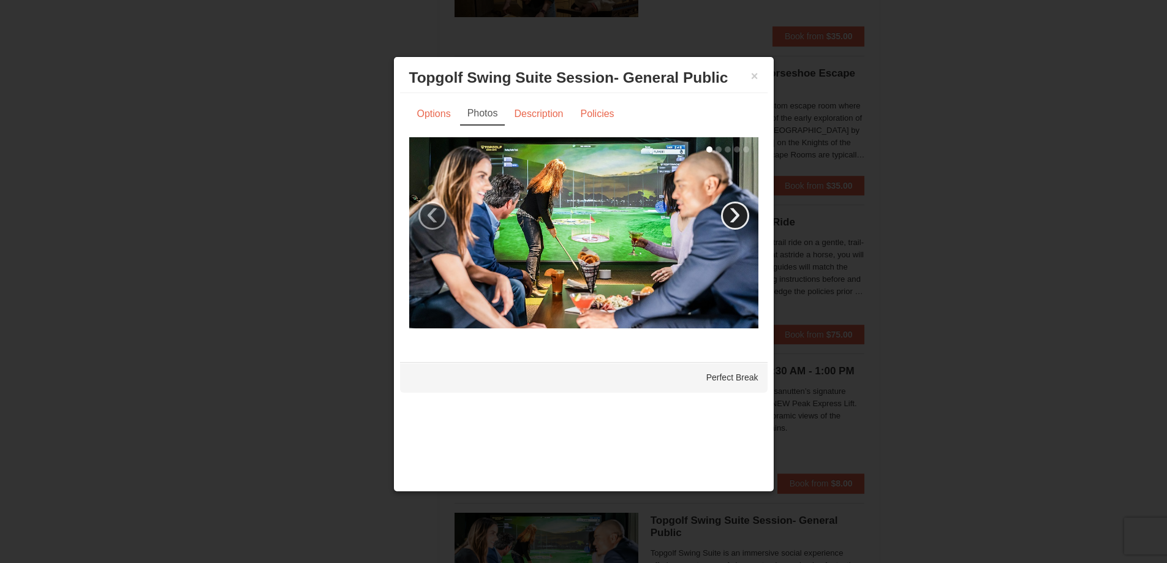
click at [736, 211] on link "›" at bounding box center [735, 215] width 28 height 28
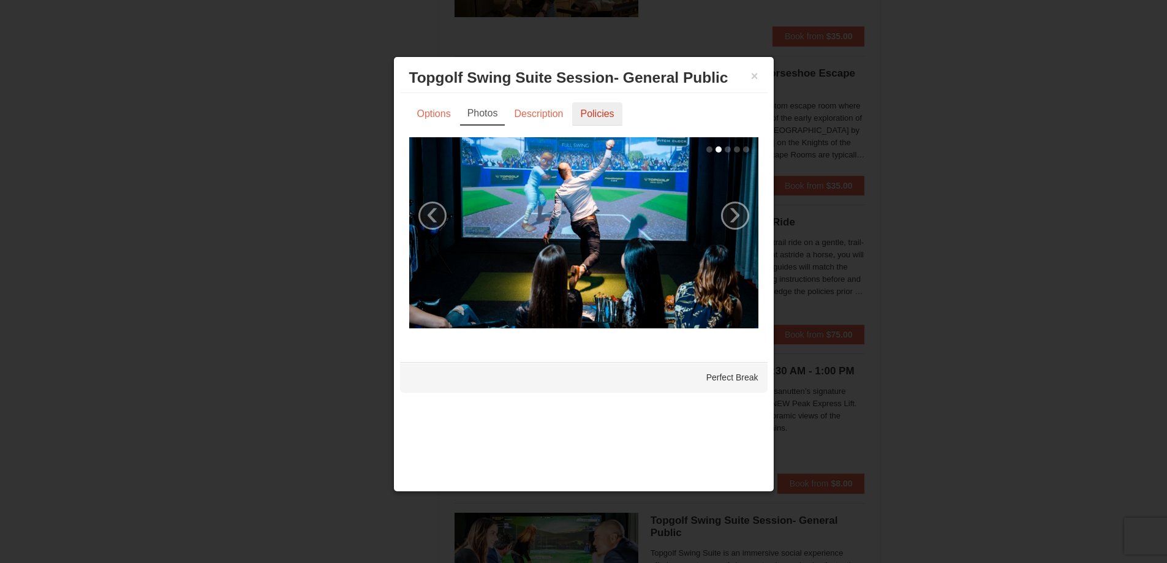
click at [605, 103] on link "Policies" at bounding box center [597, 113] width 50 height 23
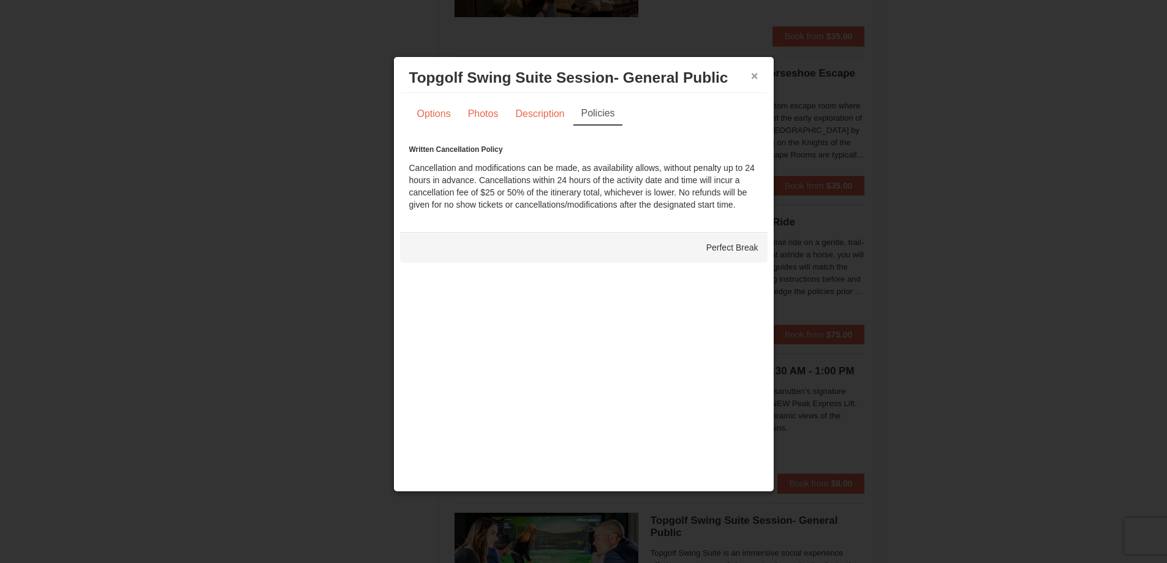
click at [751, 78] on button "×" at bounding box center [754, 76] width 7 height 12
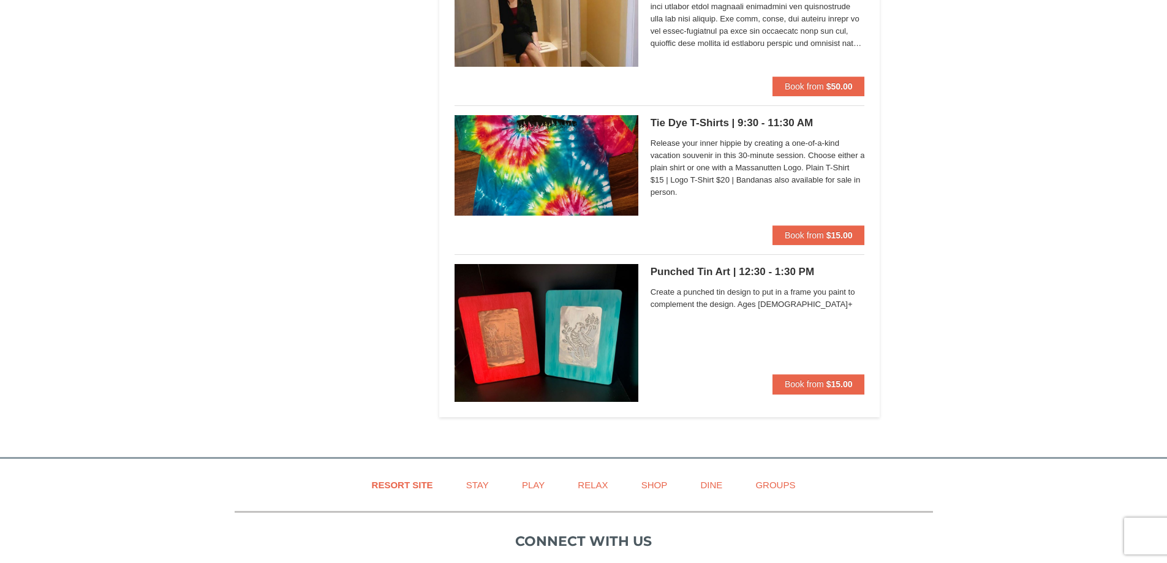
scroll to position [4230, 0]
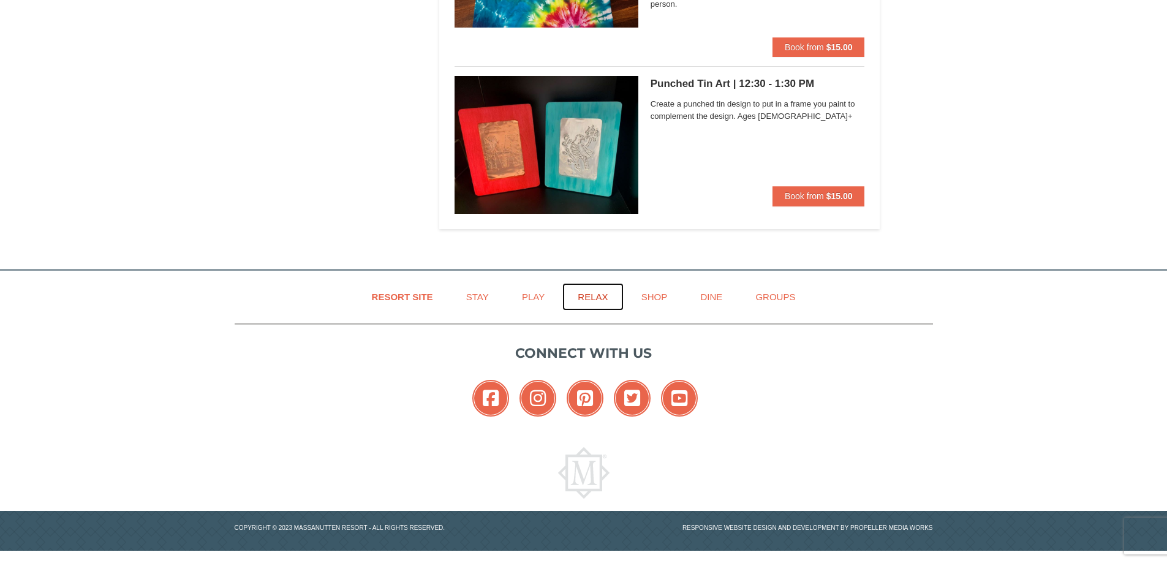
click at [609, 299] on link "Relax" at bounding box center [592, 297] width 61 height 28
